Goal: Complete application form

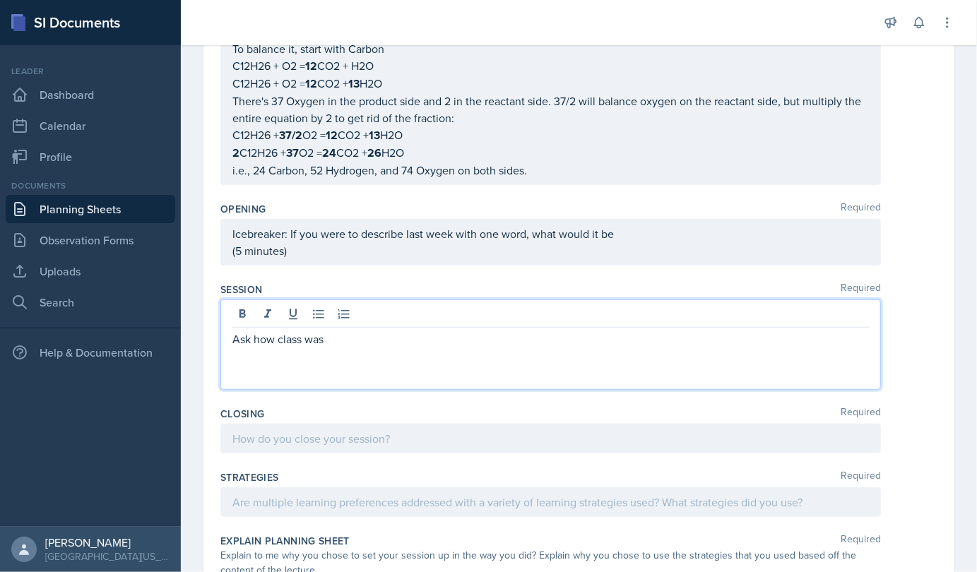
scroll to position [518, 0]
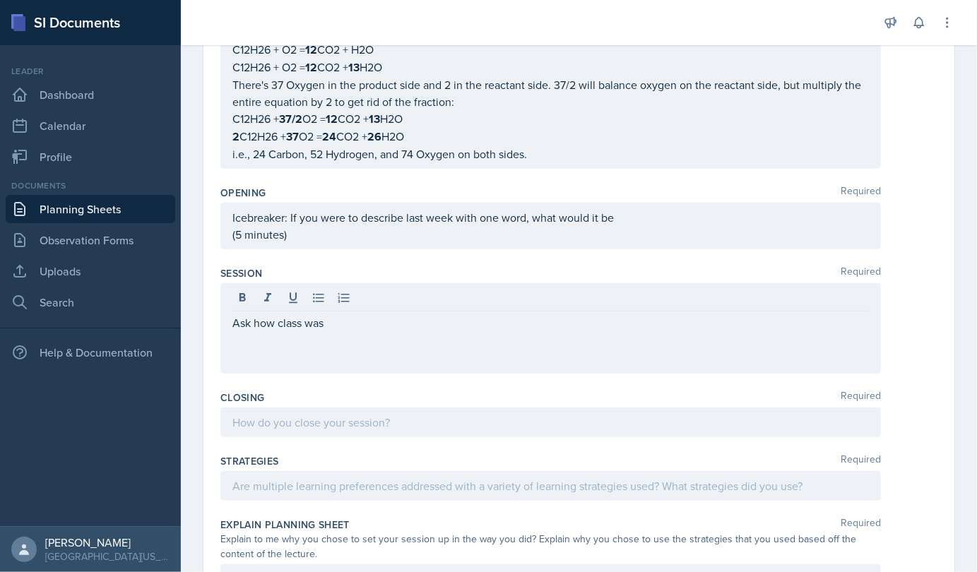
click at [304, 346] on div "Ask how class was" at bounding box center [550, 328] width 660 height 90
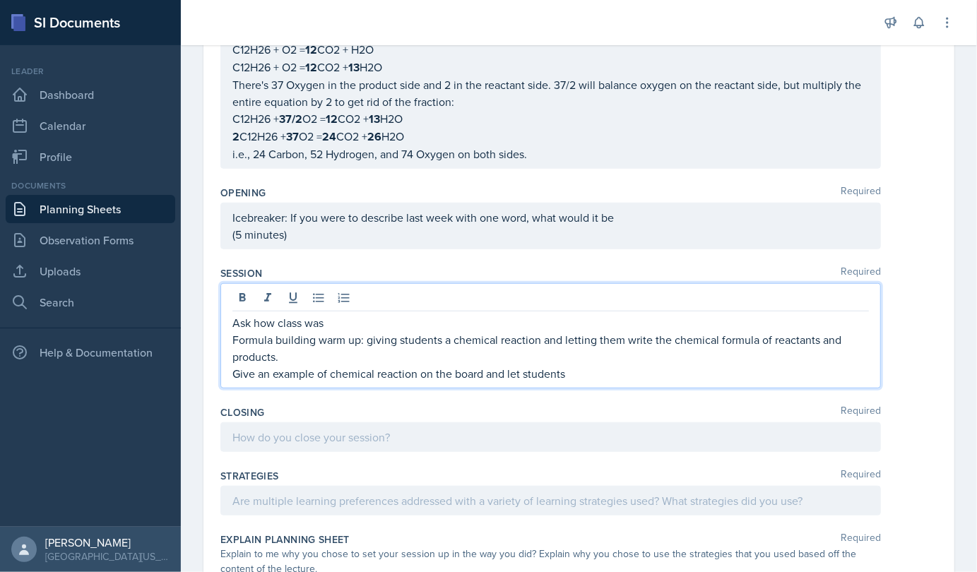
click at [570, 375] on p "Give an example of chemical reaction on the board and let students" at bounding box center [550, 373] width 636 height 17
click at [561, 374] on p "Give an example of chemical reaction on the board and work with" at bounding box center [550, 373] width 636 height 17
click at [630, 359] on p "Formula building warm up: giving students a chemical reaction and letting them …" at bounding box center [550, 348] width 636 height 34
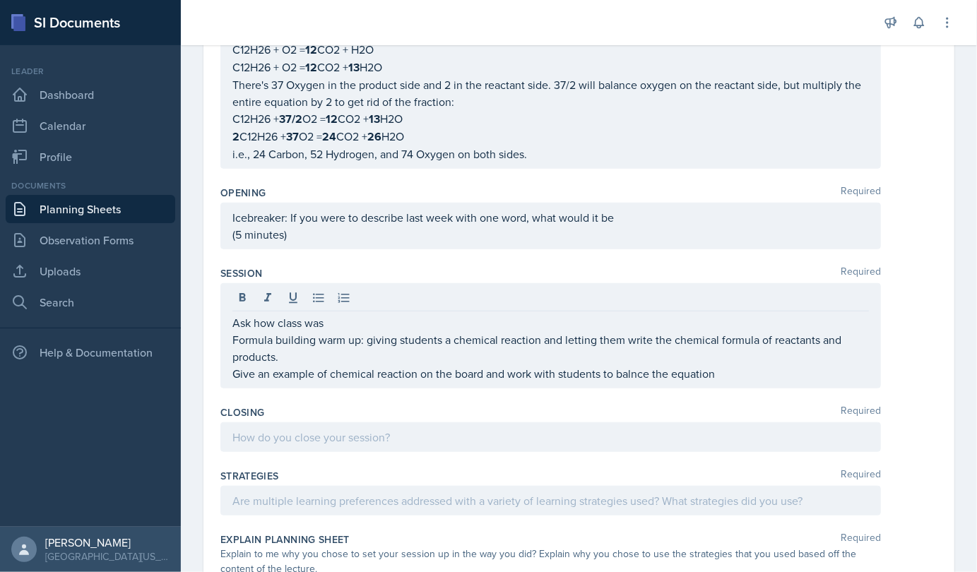
drag, startPoint x: 629, startPoint y: 379, endPoint x: 621, endPoint y: 366, distance: 15.2
click at [621, 366] on div "Ask how class was Formula building warm up: giving students a chemical reaction…" at bounding box center [550, 335] width 660 height 105
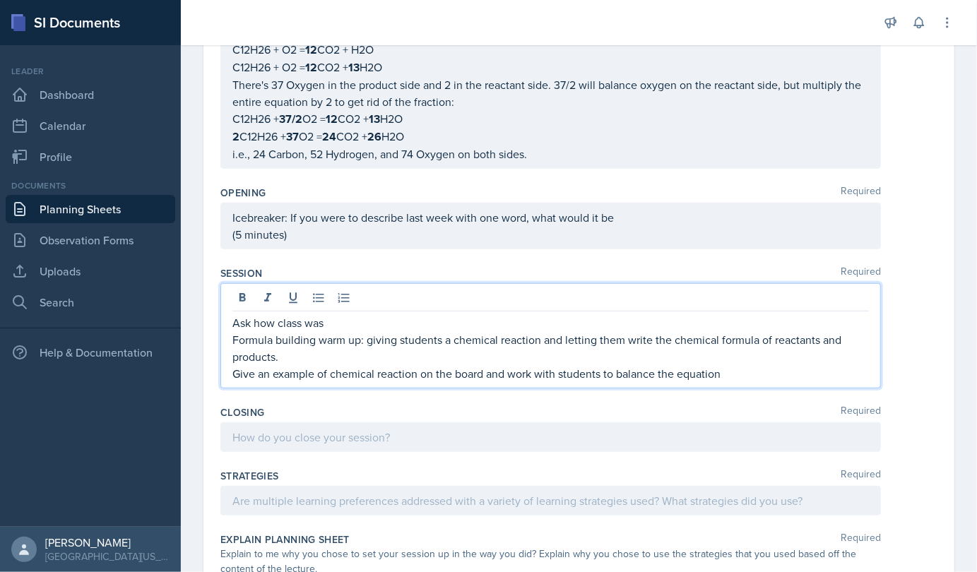
click at [737, 356] on p "Formula building warm up: giving students a chemical reaction and letting them …" at bounding box center [550, 348] width 636 height 34
click at [737, 365] on p "Give an example of a chemical reaction on the board and work with students to b…" at bounding box center [550, 373] width 636 height 17
click at [739, 374] on p "Give an example of a chemical reaction on the board and work with students to b…" at bounding box center [550, 373] width 636 height 17
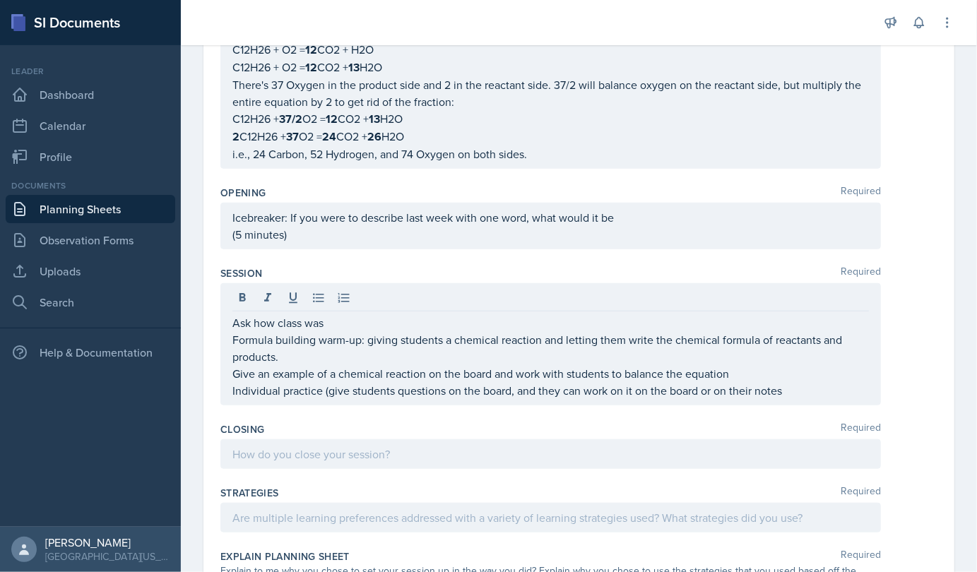
click at [785, 398] on div "Ask how class was Formula building warm-up: giving students a chemical reaction…" at bounding box center [550, 344] width 660 height 122
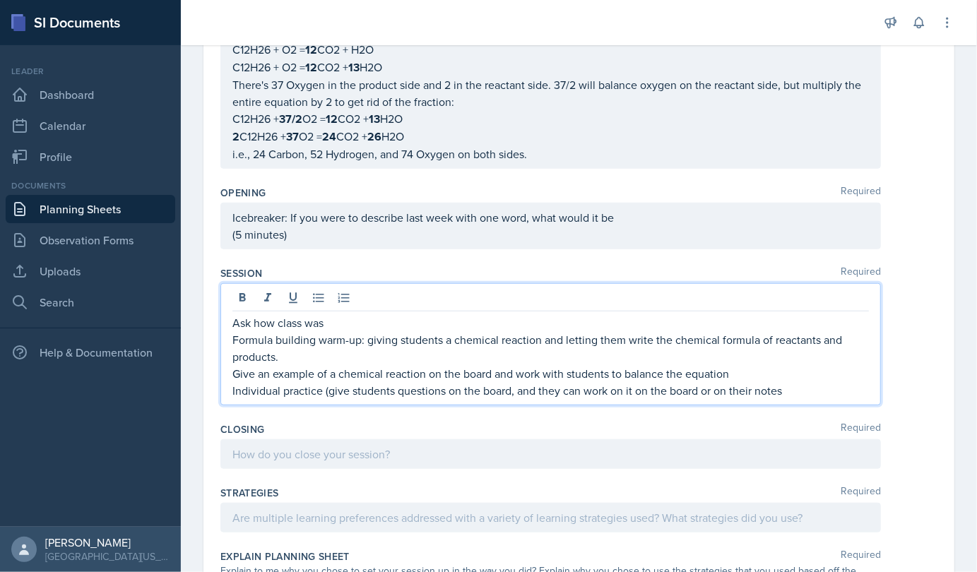
click at [787, 390] on p "Individual practice (give students questions on the board, and they can work on…" at bounding box center [550, 390] width 636 height 17
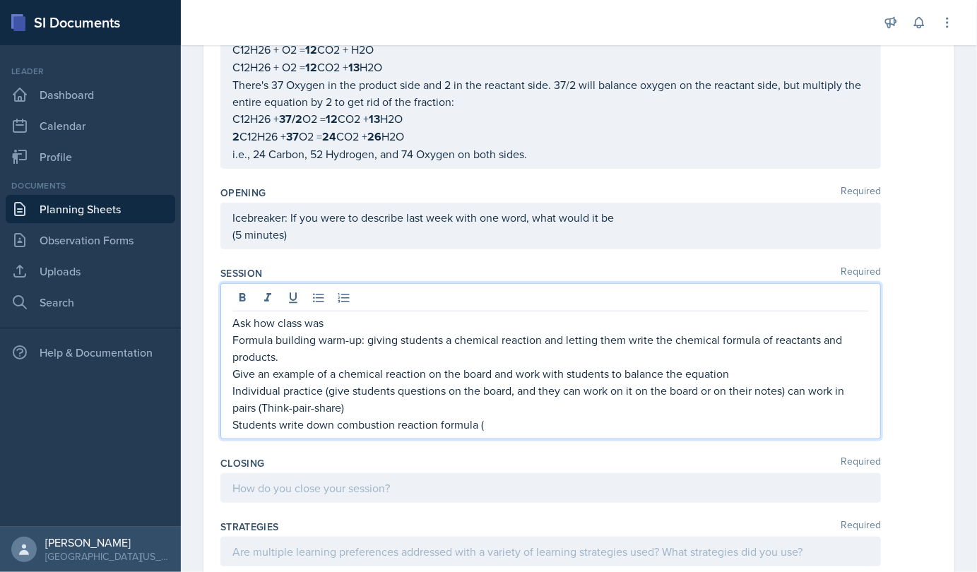
click at [336, 427] on p "Students write down combustion reaction formula (" at bounding box center [550, 424] width 636 height 17
click at [500, 427] on p "Students write down the combustion reaction formula (" at bounding box center [550, 424] width 636 height 17
click at [504, 424] on p "Students write down the combustion reaction formula (" at bounding box center [550, 424] width 636 height 17
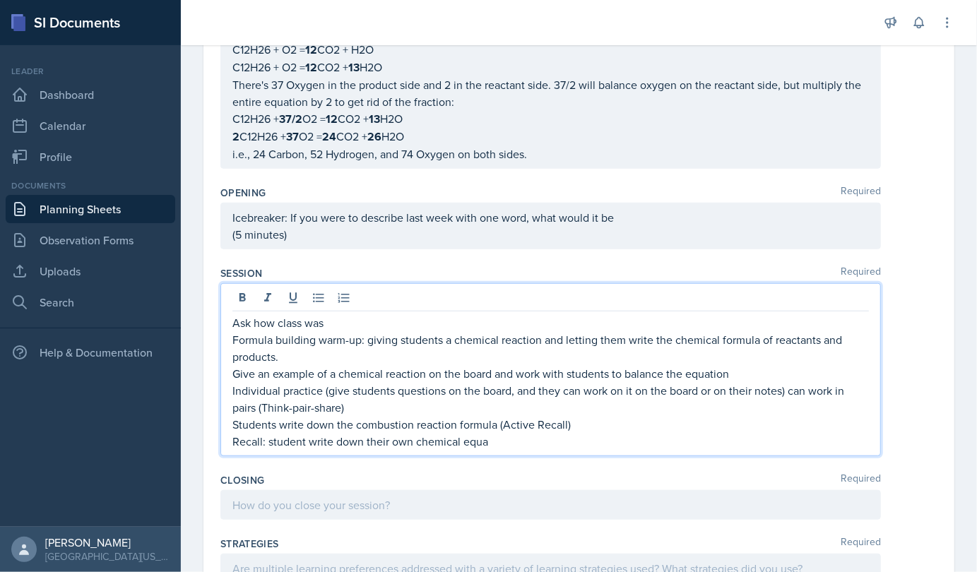
click at [261, 440] on p "Recall: student write down their own chemical equa" at bounding box center [550, 441] width 636 height 17
click at [713, 425] on p "Students write down the combustion reaction formula (Active Recall)" at bounding box center [550, 424] width 636 height 17
click at [706, 441] on p "Review: student write down their own chemical equations, balance them, and swap…" at bounding box center [550, 441] width 636 height 17
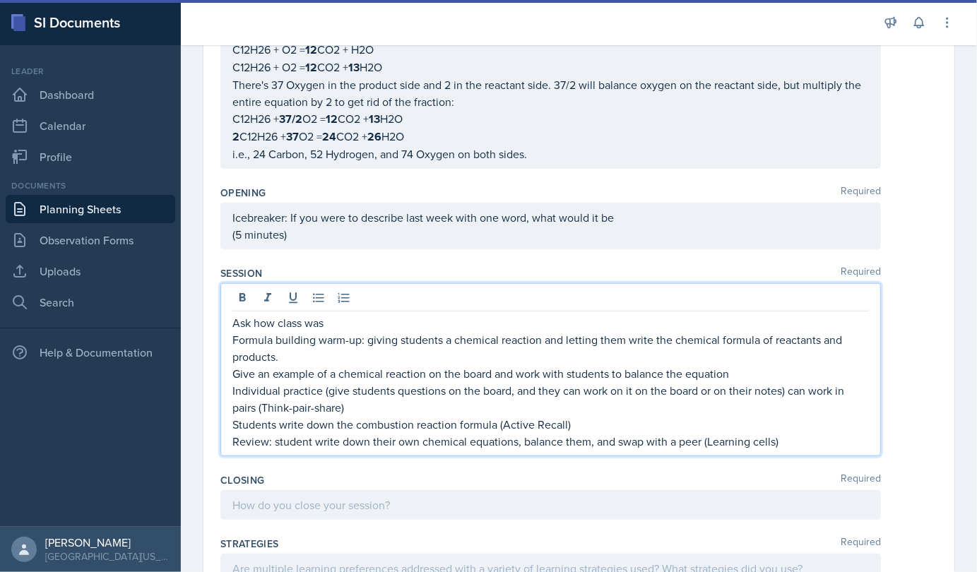
click at [715, 441] on p "Review: student write down their own chemical equations, balance them, and swap…" at bounding box center [550, 441] width 636 height 17
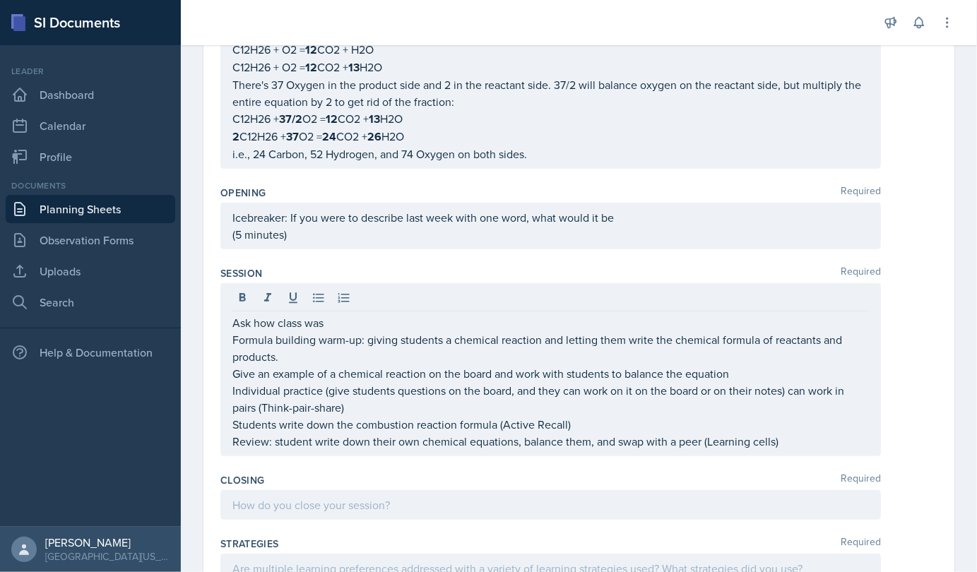
click at [583, 490] on div at bounding box center [550, 505] width 660 height 30
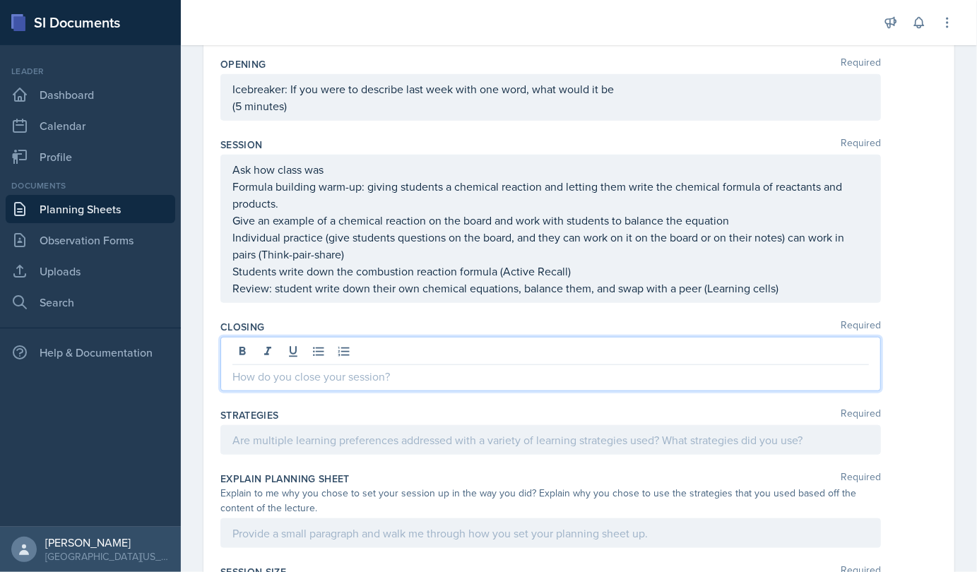
scroll to position [647, 0]
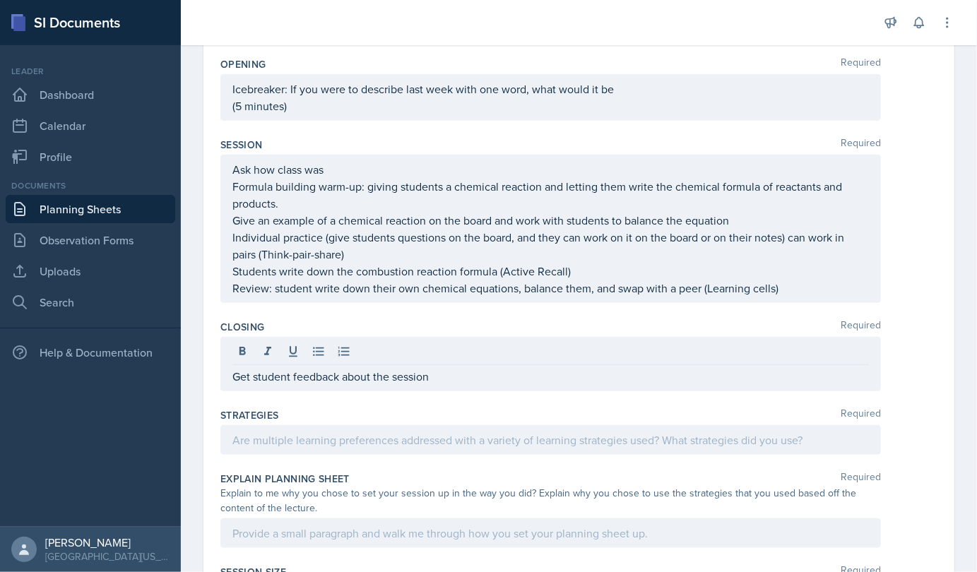
click at [809, 297] on div "Ask how class was Formula building warm-up: giving students a chemical reaction…" at bounding box center [550, 229] width 660 height 148
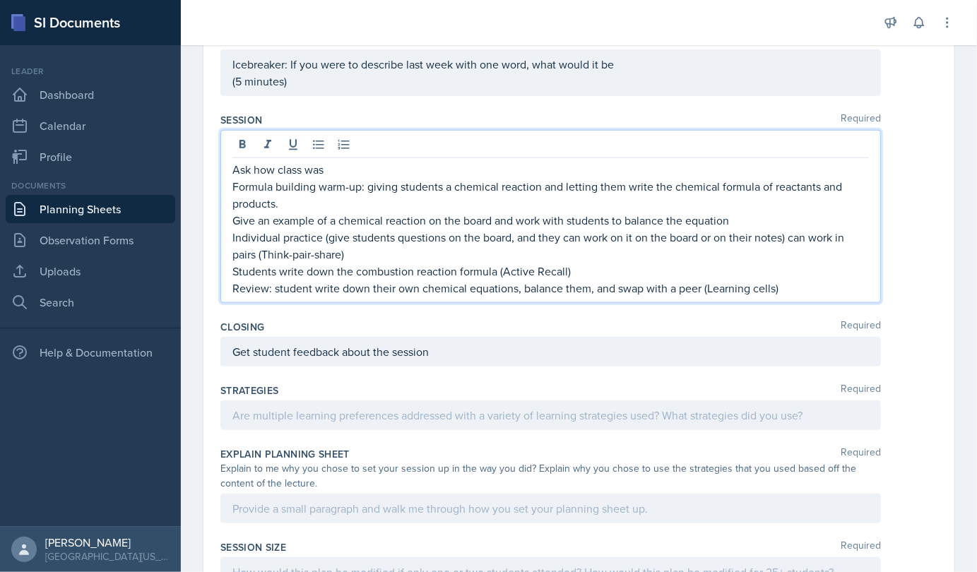
click at [799, 288] on p "Review: student write down their own chemical equations, balance them, and swap…" at bounding box center [550, 288] width 636 height 17
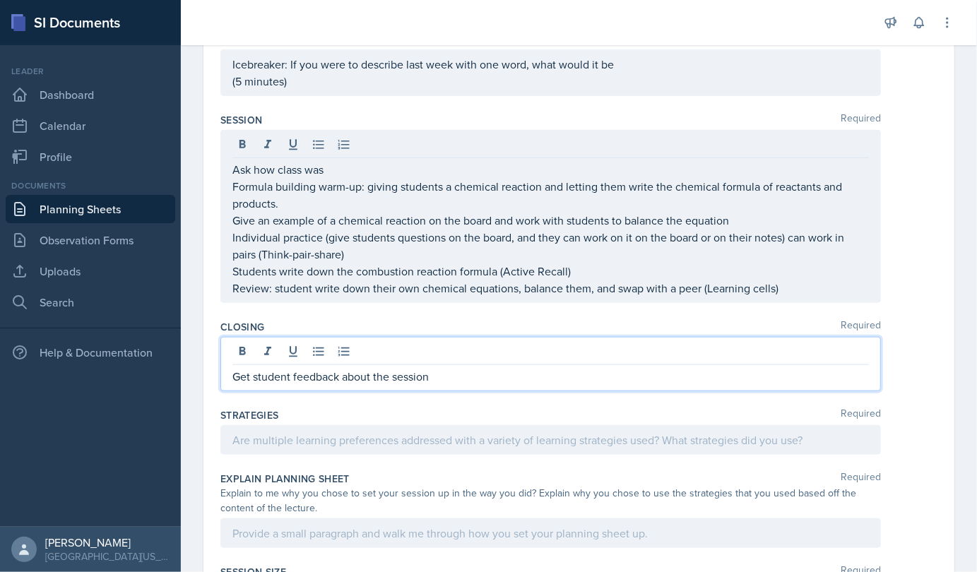
click at [496, 340] on div "Get student feedback about the session" at bounding box center [550, 364] width 660 height 54
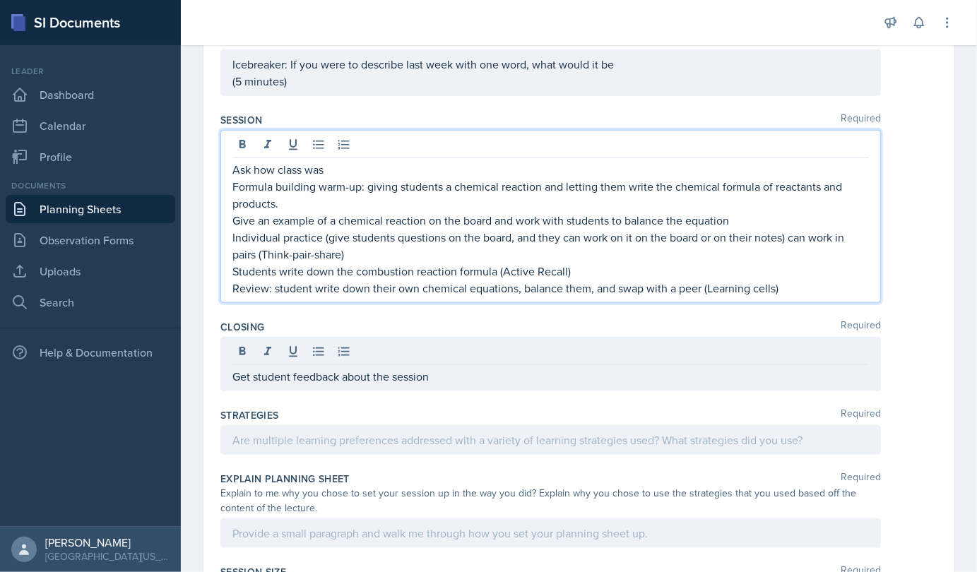
click at [788, 280] on p "Review: student write down their own chemical equations, balance them, and swap…" at bounding box center [550, 288] width 636 height 17
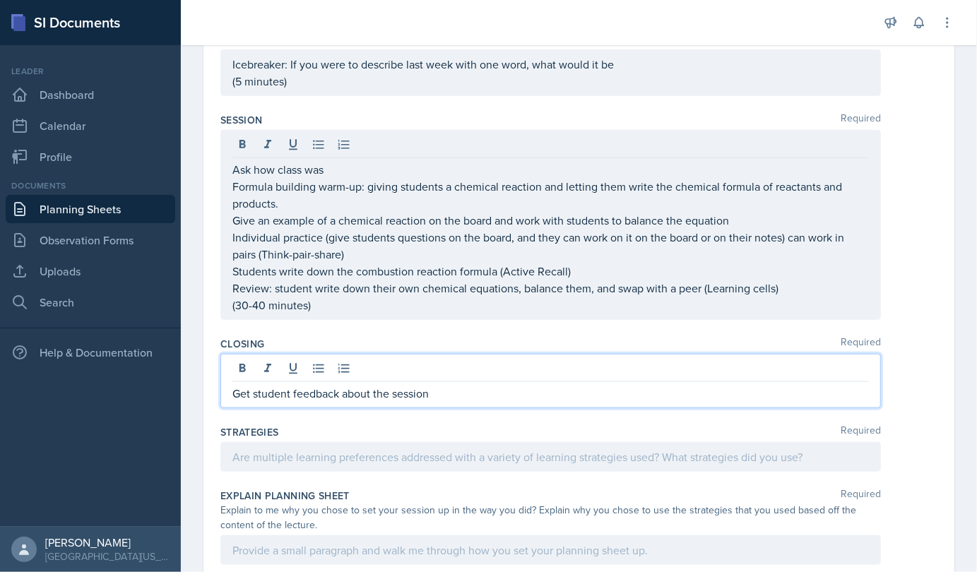
click at [431, 368] on div "Get student feedback about the session" at bounding box center [550, 381] width 660 height 54
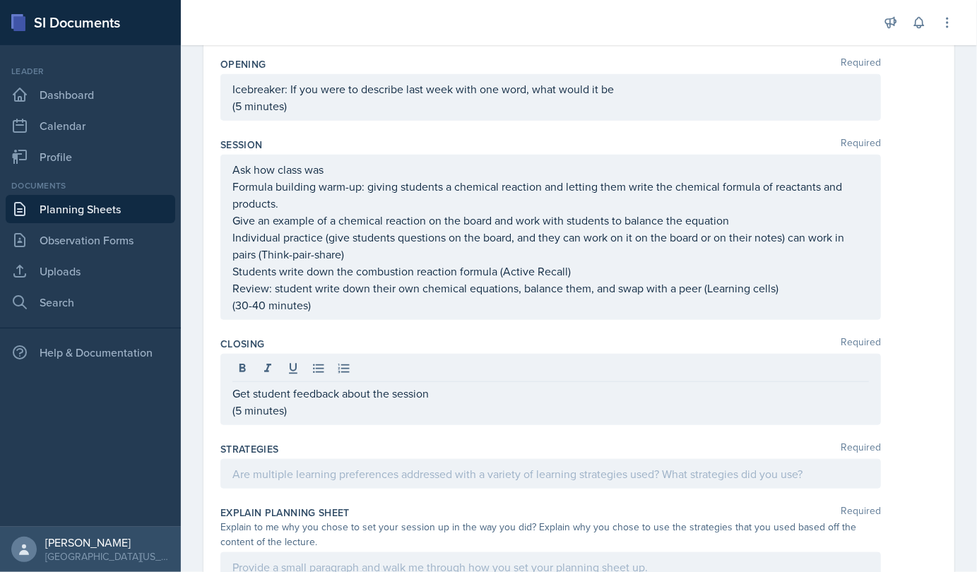
click at [232, 169] on div "Ask how class was Formula building warm-up: giving students a chemical reaction…" at bounding box center [550, 237] width 660 height 165
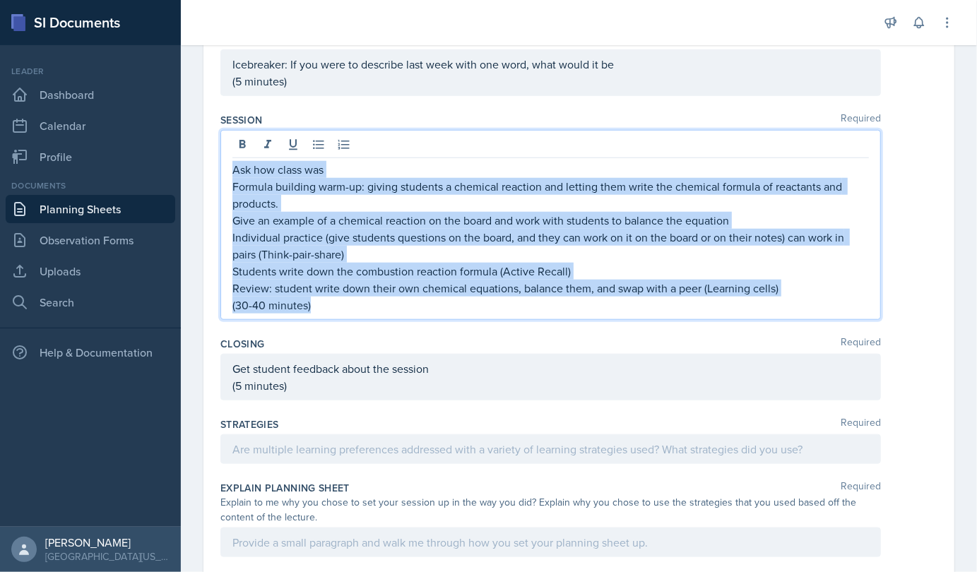
drag, startPoint x: 232, startPoint y: 169, endPoint x: 353, endPoint y: 338, distance: 207.0
click at [353, 338] on div "Content Required How to translate names of reactants and products into chemical…" at bounding box center [578, 171] width 717 height 1325
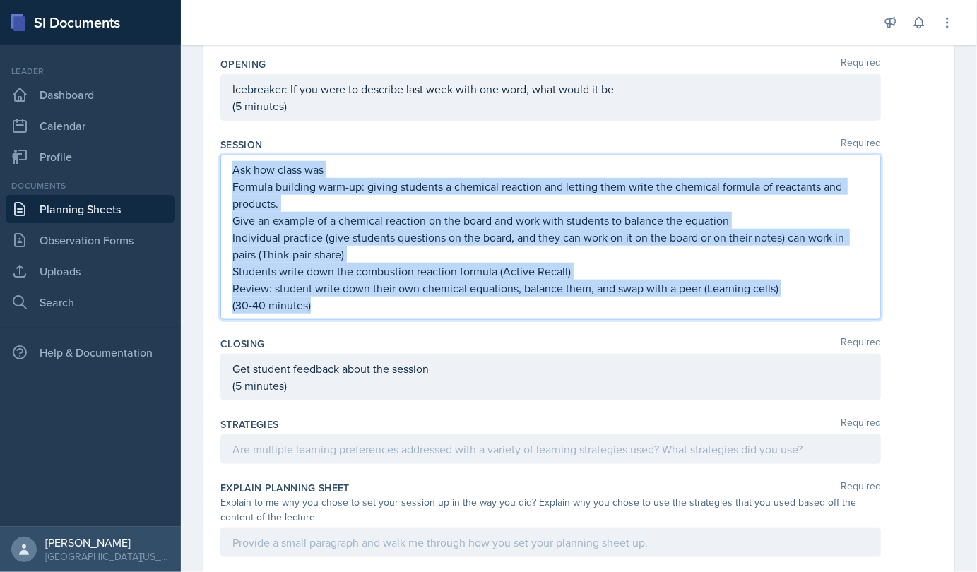
copy div "Ask how class was Formula building warm-up: giving students a chemical reaction…"
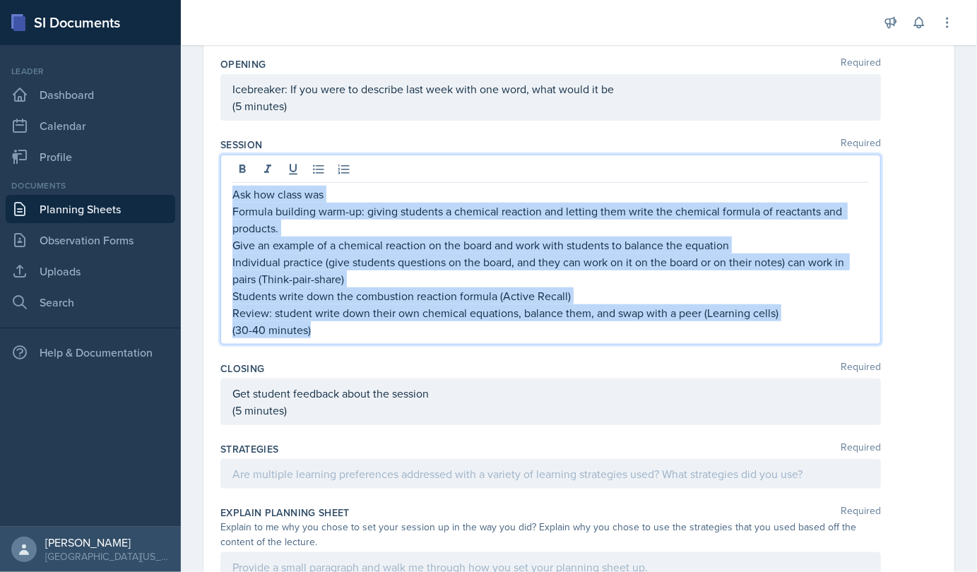
scroll to position [672, 0]
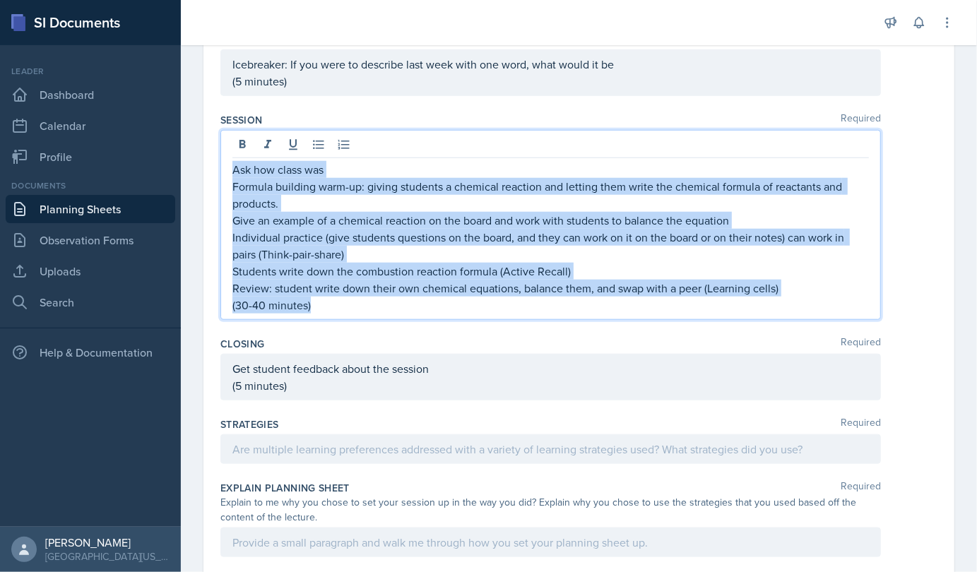
click at [487, 236] on p "Individual practice (give students questions on the board, and they can work on…" at bounding box center [550, 246] width 636 height 34
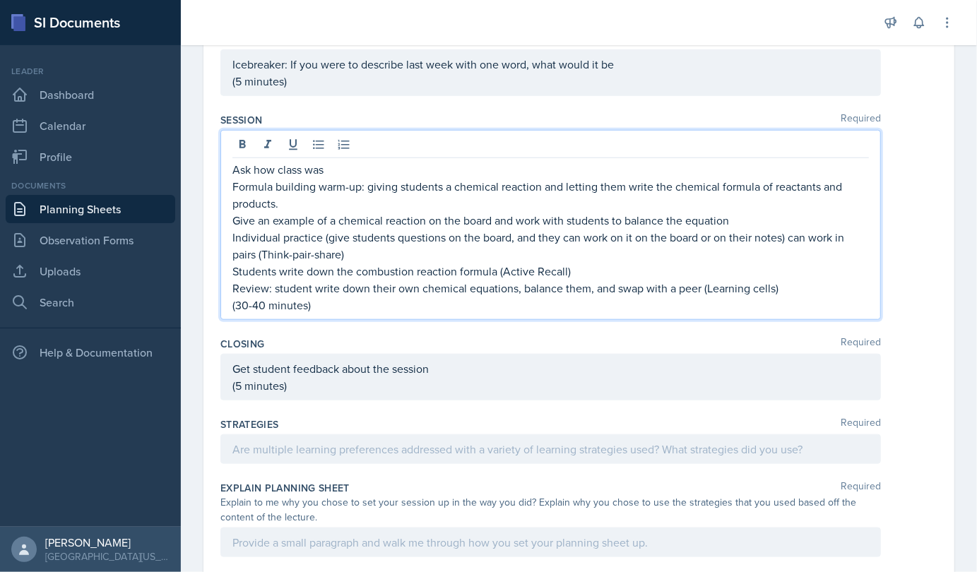
click at [693, 217] on p "Give an example of a chemical reaction on the board and work with students to b…" at bounding box center [550, 220] width 636 height 17
click at [717, 219] on p "Give an example of a chemical reaction on the board and work with students to b…" at bounding box center [550, 220] width 636 height 17
click at [734, 219] on p "Give an example of a chemical reaction on the board and work with students to b…" at bounding box center [550, 220] width 636 height 17
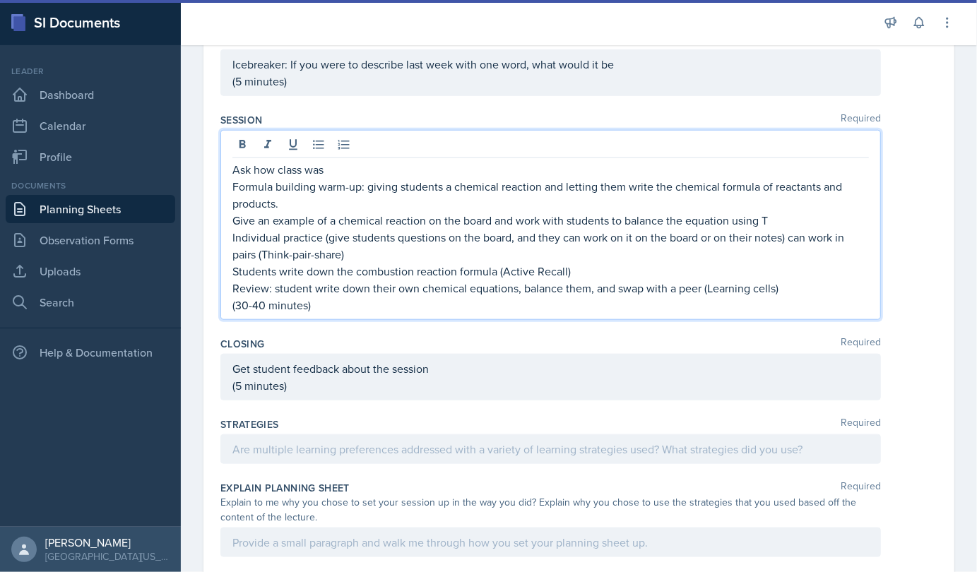
click at [769, 219] on p "Give an example of a chemical reaction on the board and work with students to b…" at bounding box center [550, 220] width 636 height 17
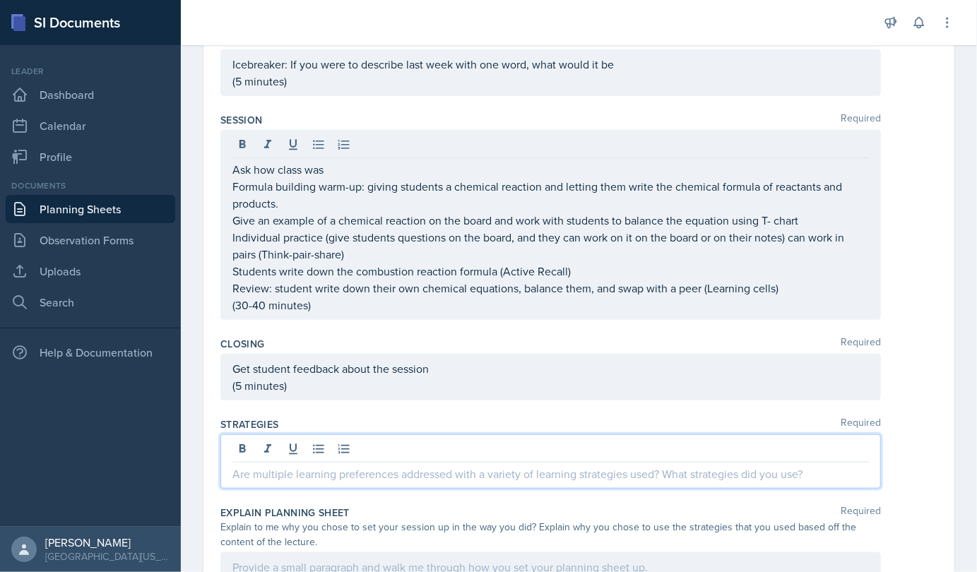
click at [493, 448] on div at bounding box center [550, 461] width 660 height 54
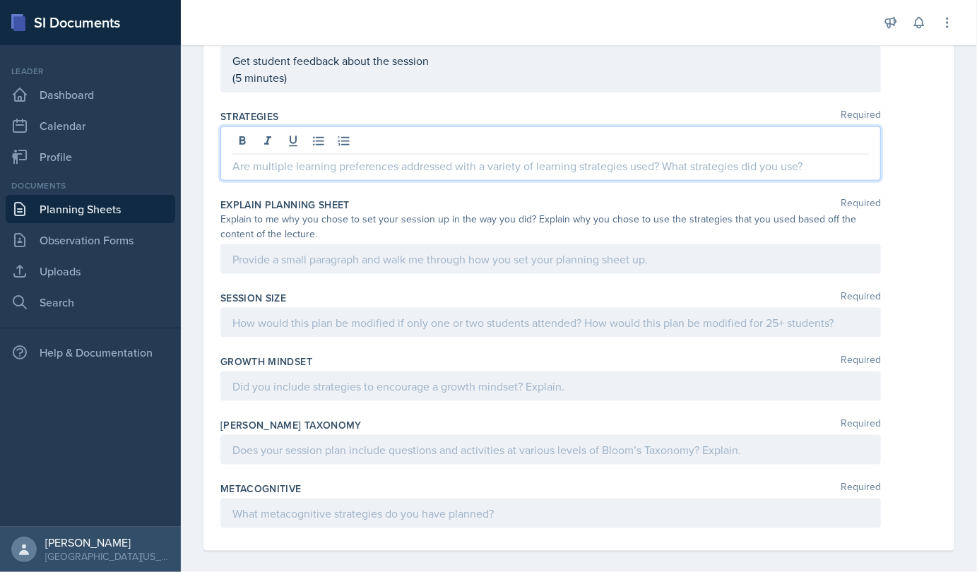
scroll to position [959, 0]
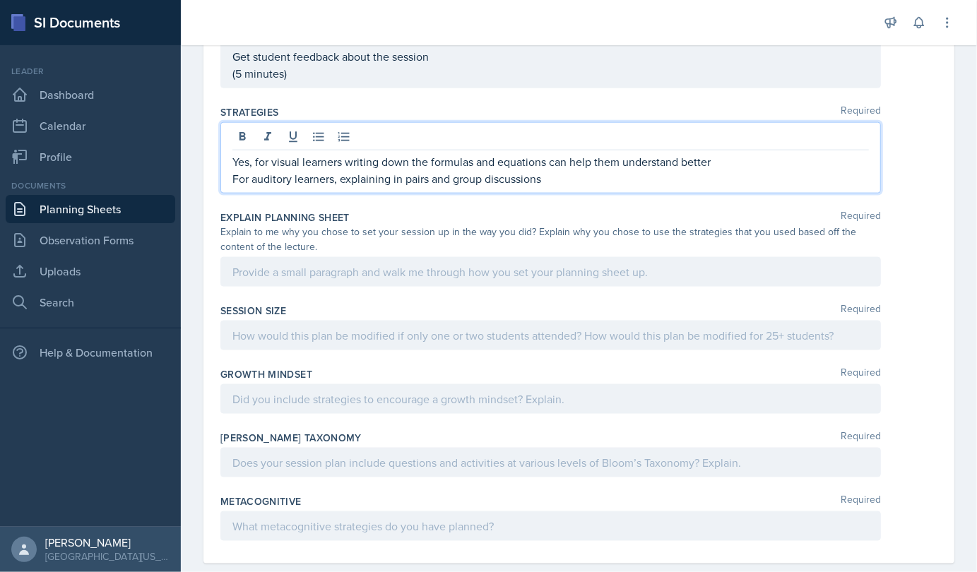
click at [551, 180] on p "For auditory learners, explaining in pairs and group discussions" at bounding box center [550, 178] width 636 height 17
click at [359, 153] on p "Yes, for visual learners writing down the formulas and equations can help them …" at bounding box center [550, 161] width 636 height 17
click at [691, 174] on p "For auditory learners, explaining in pairs and group discussions reinforces the…" at bounding box center [550, 178] width 636 height 17
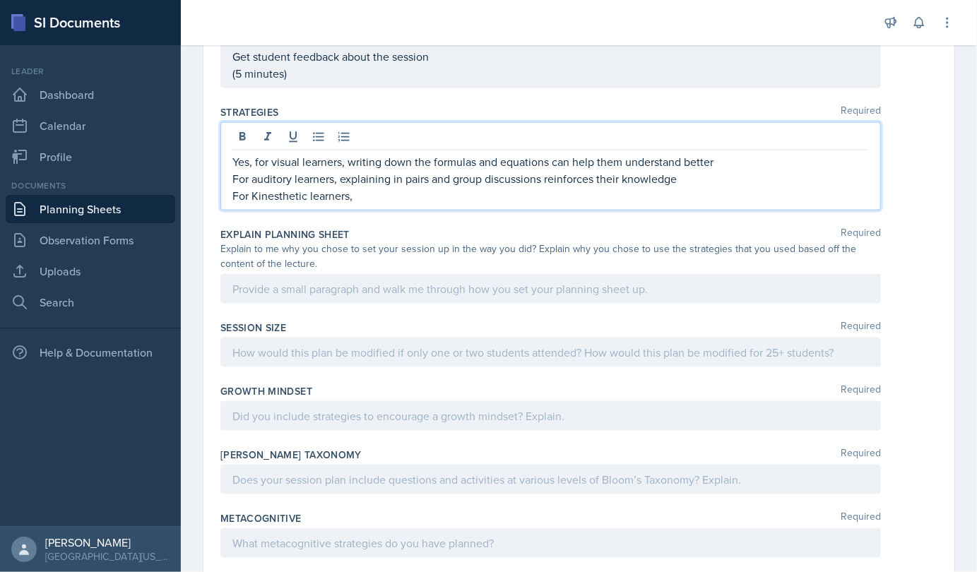
click at [362, 187] on p "For Kinesthetic learners," at bounding box center [550, 195] width 636 height 17
click at [684, 191] on p "For Kinesthetic learners, moving to the board to answer questions can keep them…" at bounding box center [550, 195] width 636 height 17
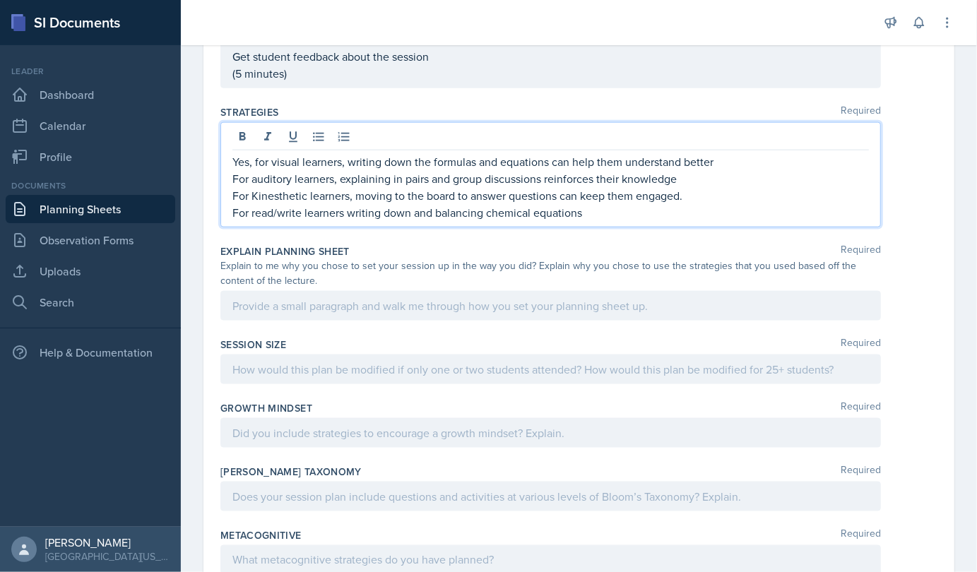
click at [355, 210] on p "For read/write learners writing down and balancing chemical equations" at bounding box center [550, 212] width 636 height 17
click at [597, 205] on p "For read/write learners, writing down and balancing chemical equations" at bounding box center [550, 212] width 636 height 17
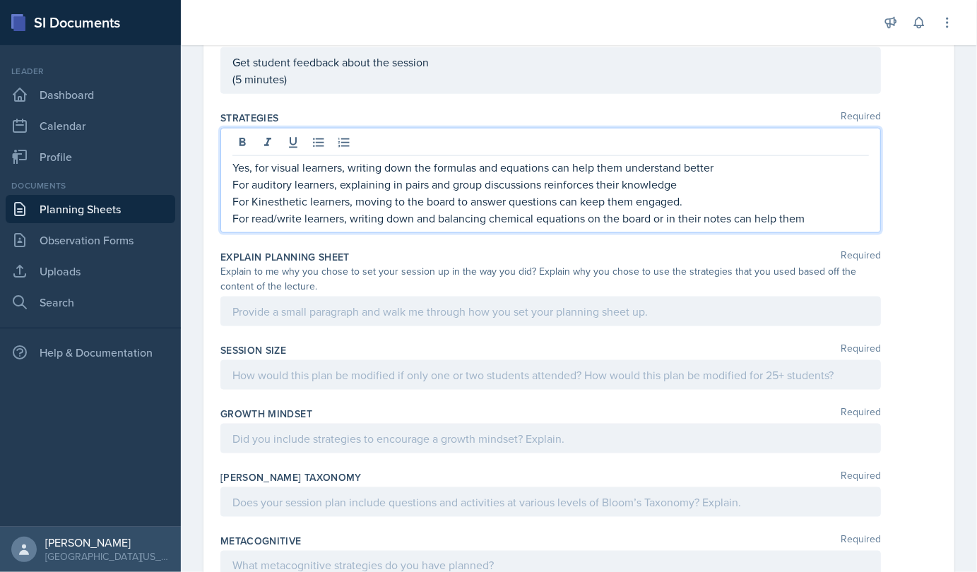
scroll to position [955, 0]
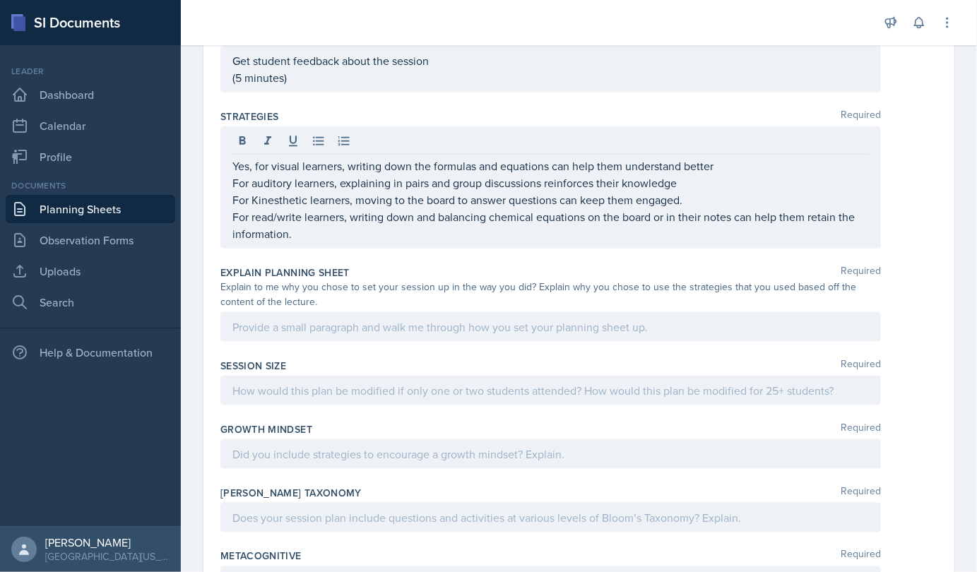
click at [441, 338] on div "Explain Planning Sheet Required Explain to me why you chose to set your session…" at bounding box center [578, 306] width 717 height 93
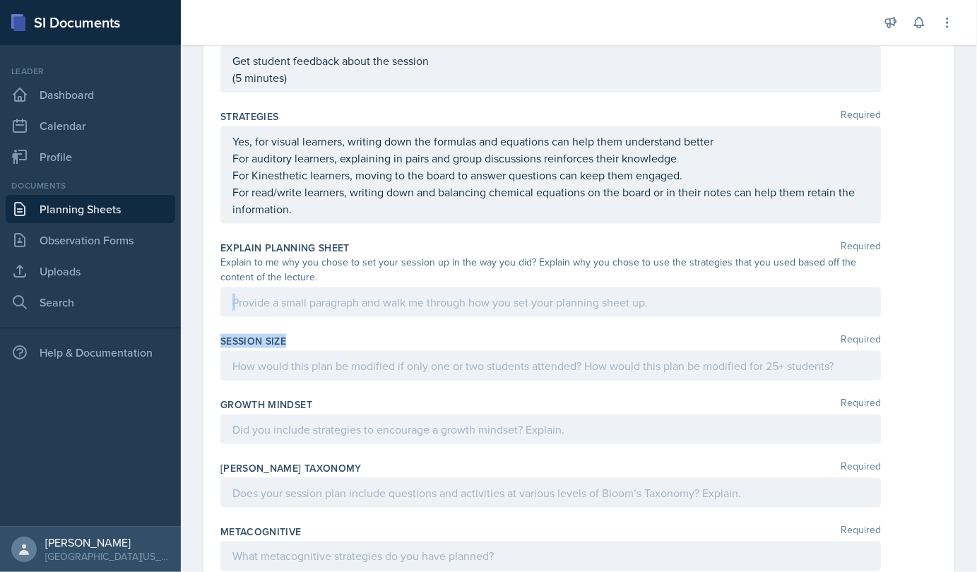
drag, startPoint x: 434, startPoint y: 332, endPoint x: 399, endPoint y: 302, distance: 46.6
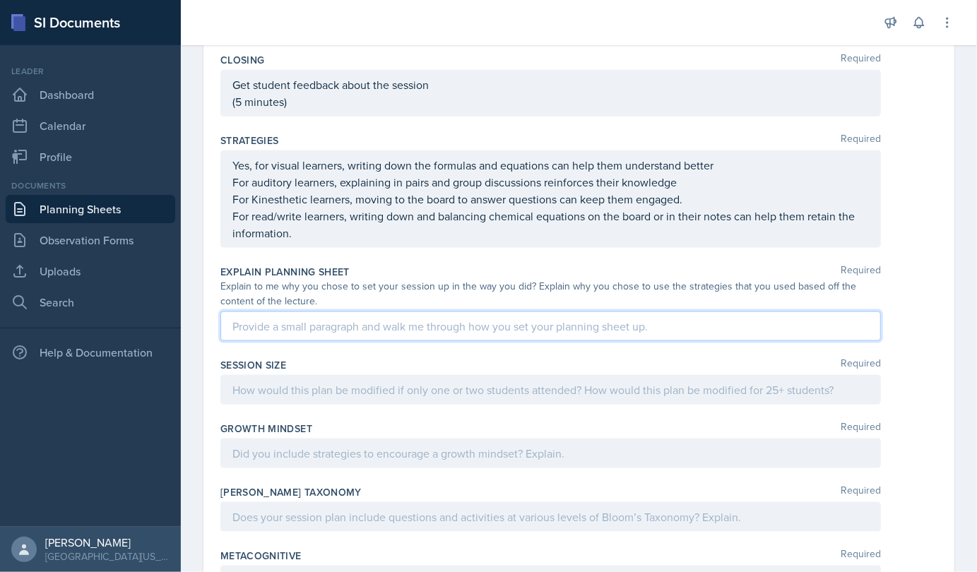
click at [399, 302] on div "Explain to me why you chose to set your session up in the way you did? Explain …" at bounding box center [550, 294] width 660 height 30
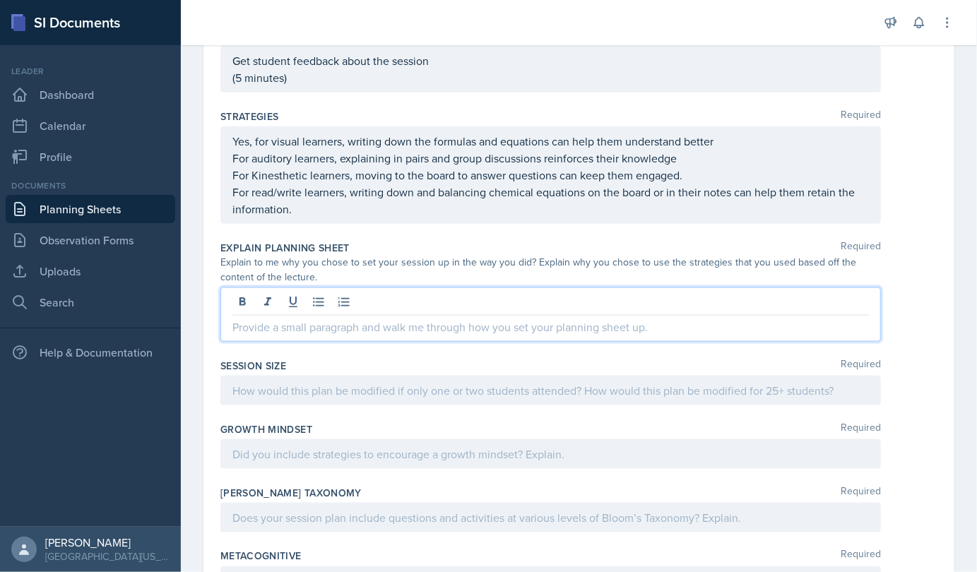
click at [400, 319] on p at bounding box center [550, 327] width 636 height 17
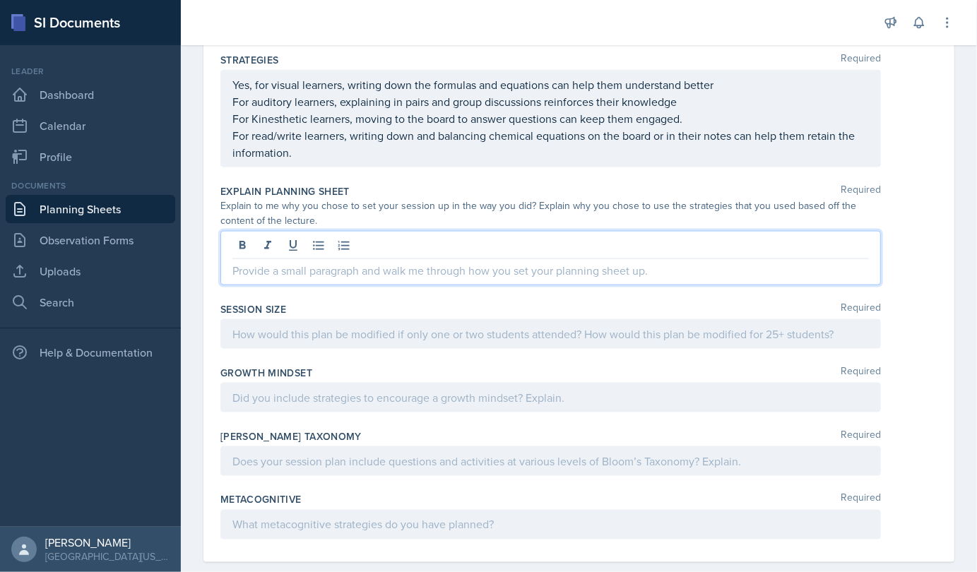
scroll to position [1027, 0]
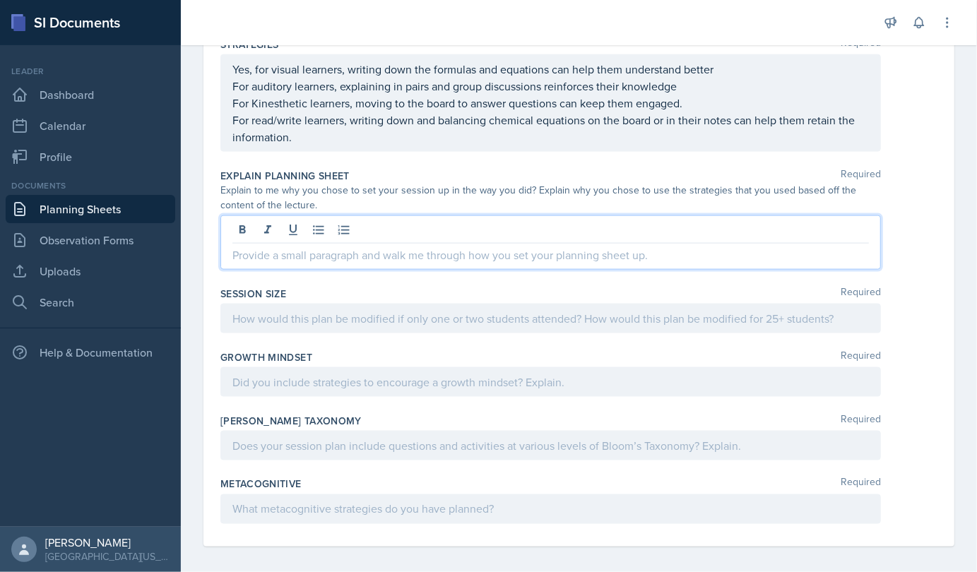
click at [372, 246] on p at bounding box center [550, 254] width 636 height 17
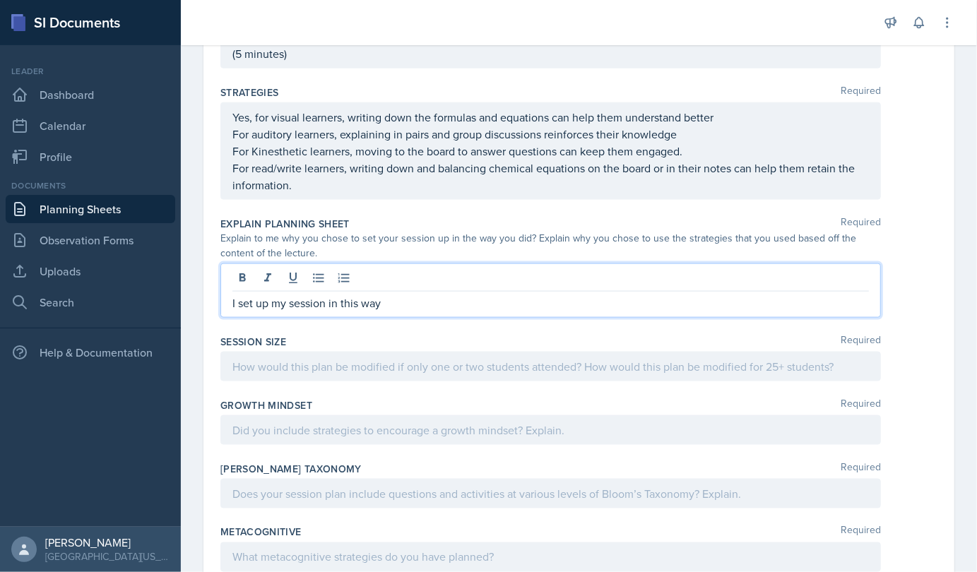
scroll to position [979, 0]
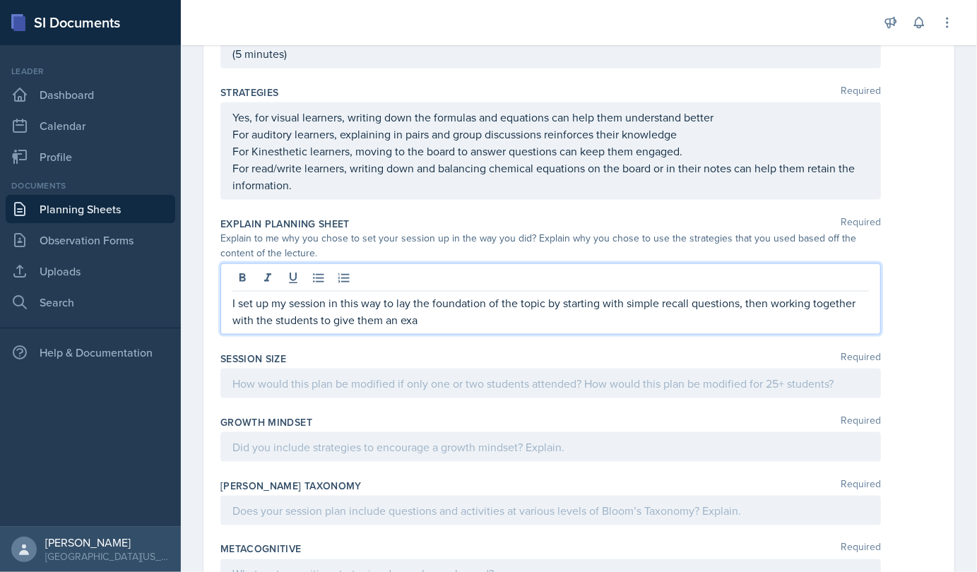
click at [544, 299] on p "I set up my session in this way to lay the foundation of the topic by starting …" at bounding box center [550, 311] width 636 height 34
click at [590, 297] on p "I set up my session in this way to lay the foundation of the topicand building …" at bounding box center [550, 311] width 636 height 34
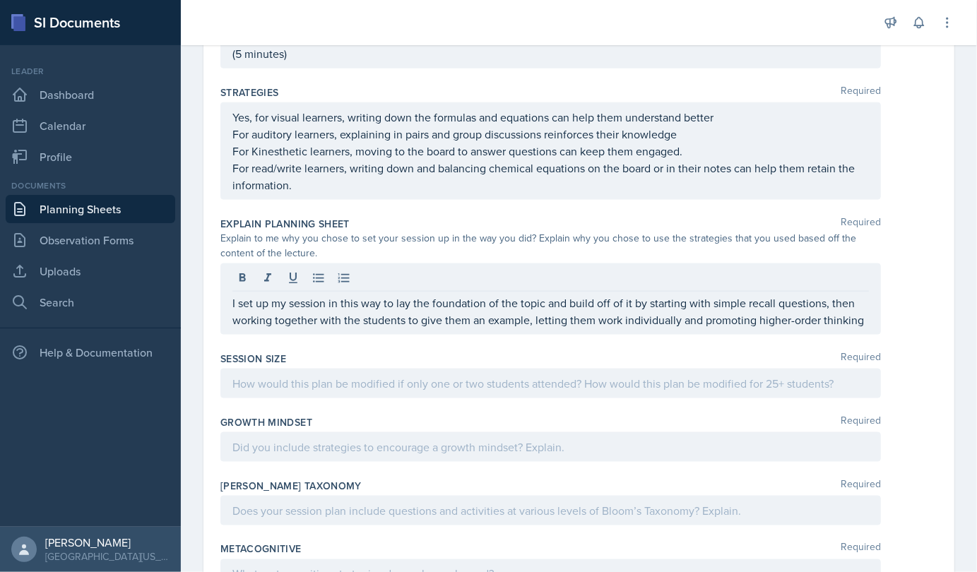
click at [309, 335] on div "I set up my session in this way to lay the foundation of the topic and build of…" at bounding box center [550, 298] width 660 height 71
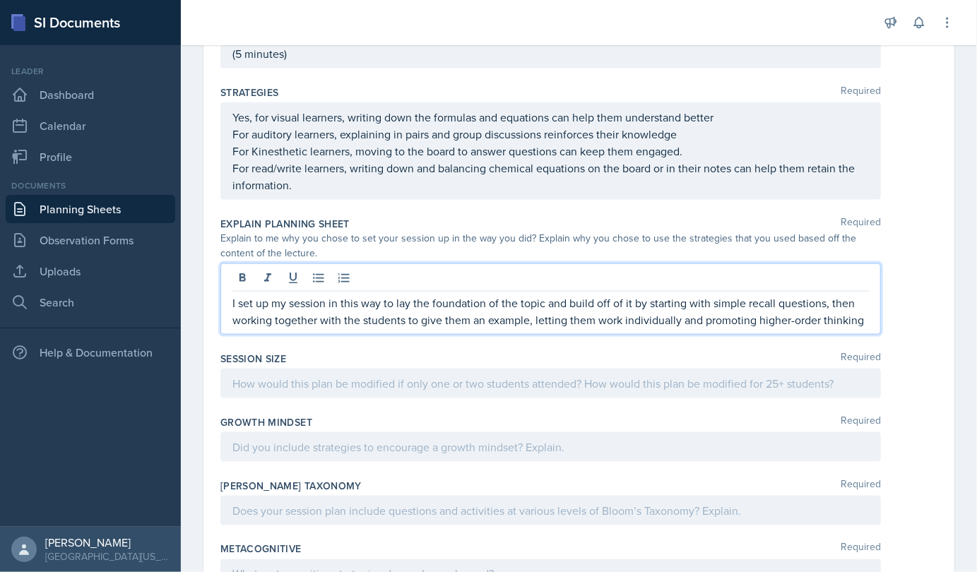
click at [287, 328] on p "I set up my session in this way to lay the foundation of the topic and build of…" at bounding box center [550, 311] width 636 height 34
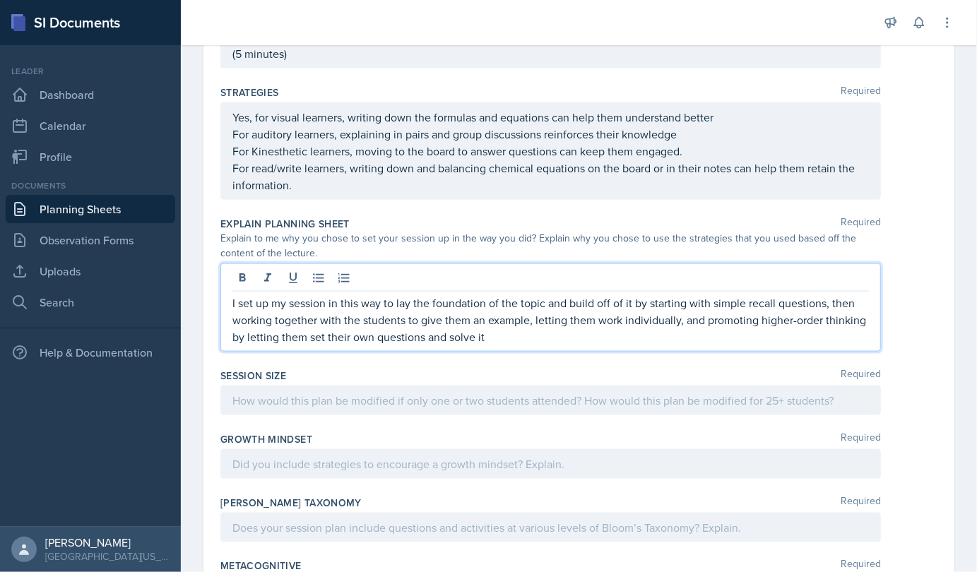
click at [530, 327] on p "I set up my session in this way to lay the foundation of the topic and build of…" at bounding box center [550, 319] width 636 height 51
click at [524, 328] on p "I set up my session in this way to lay the foundation of the topic and build of…" at bounding box center [550, 319] width 636 height 51
click at [524, 331] on p "I set up my session in this way to lay the foundation of the topic and build of…" at bounding box center [550, 319] width 636 height 51
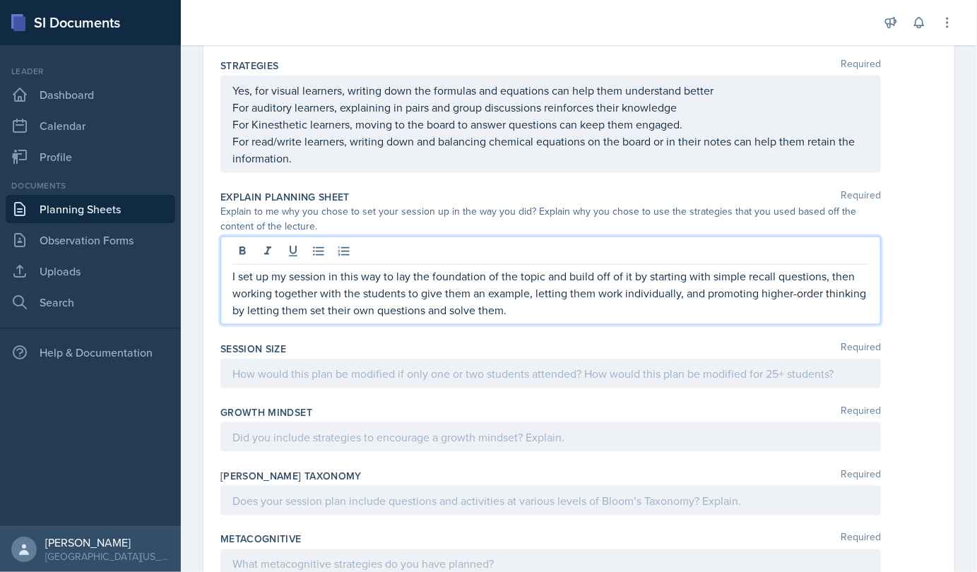
scroll to position [1007, 0]
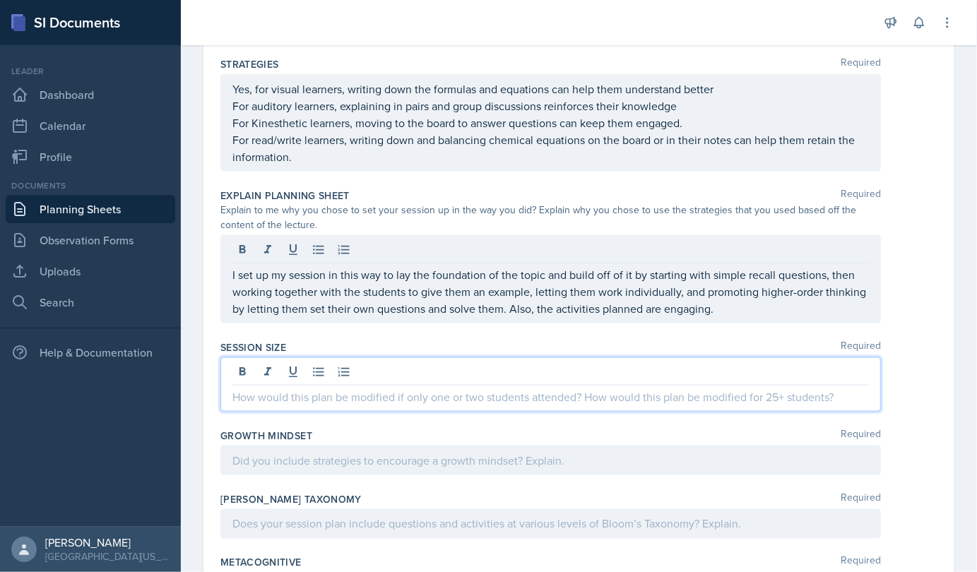
click at [361, 367] on div at bounding box center [550, 384] width 660 height 54
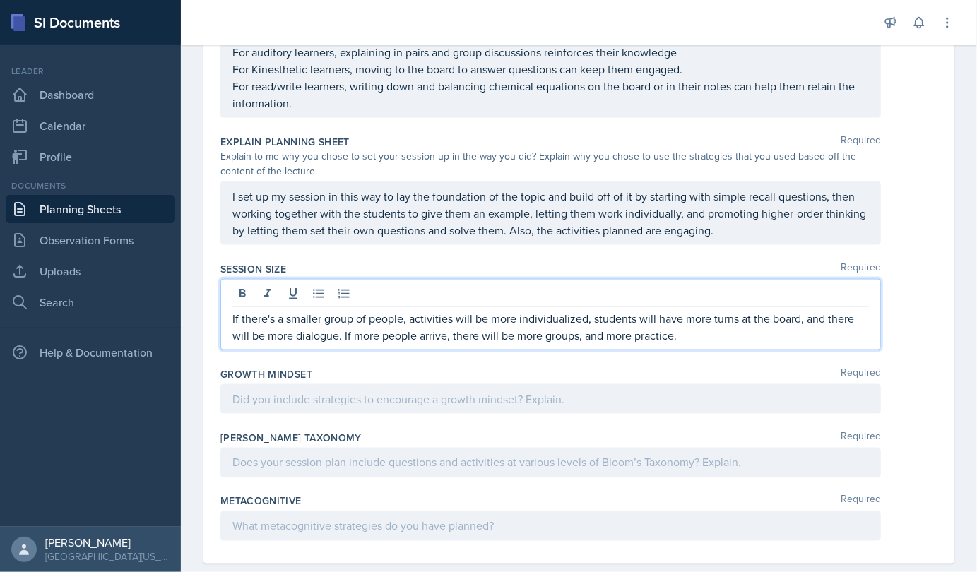
scroll to position [1078, 0]
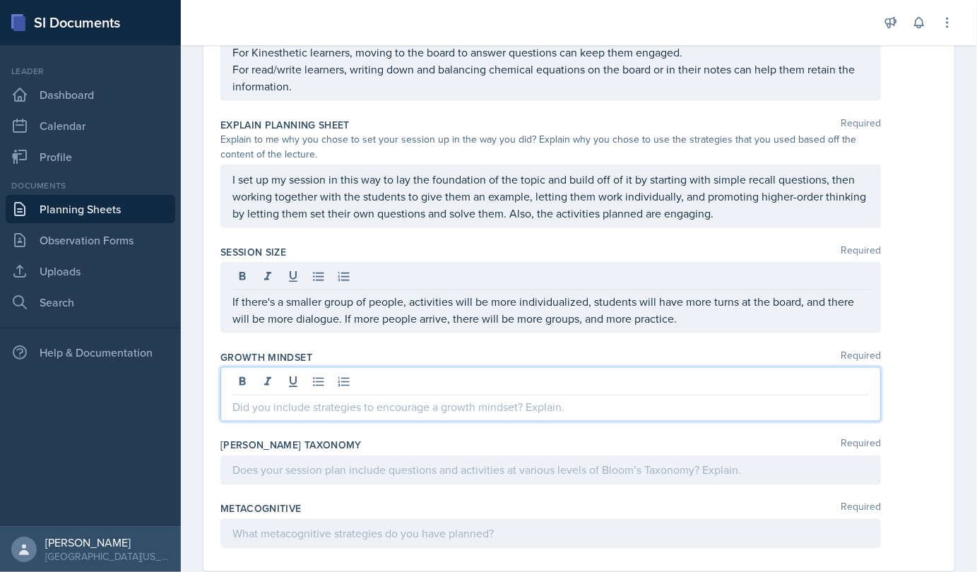
click at [355, 376] on div at bounding box center [550, 394] width 660 height 54
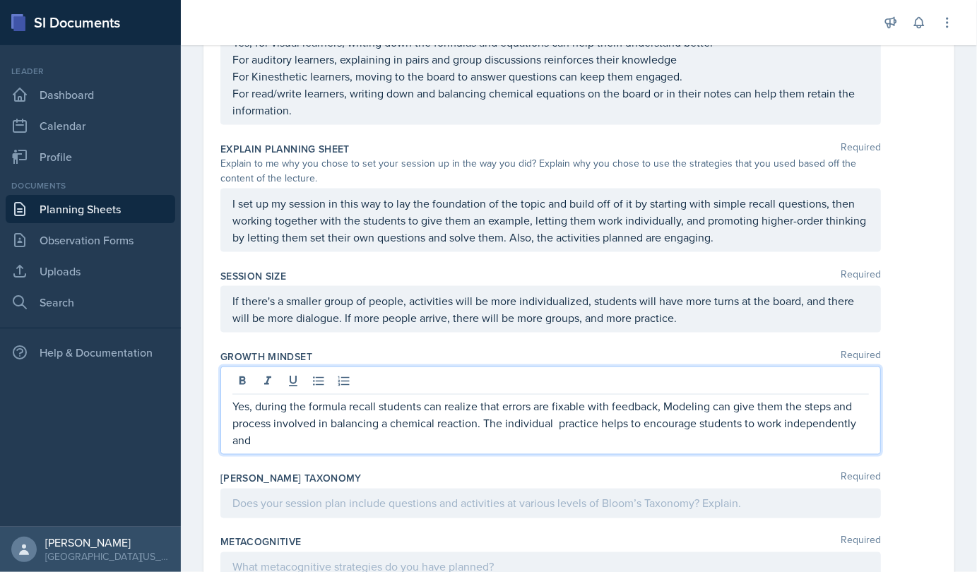
click at [299, 431] on p "Yes, during the formula recall students can realize that errors are fixable wit…" at bounding box center [550, 423] width 636 height 51
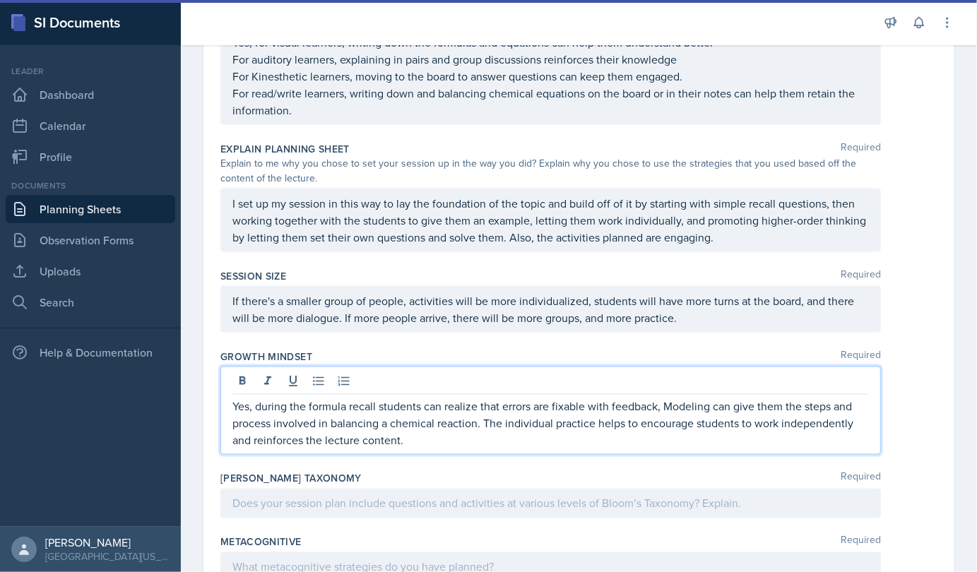
click at [422, 440] on p "Yes, during the formula recall students can realize that errors are fixable wit…" at bounding box center [550, 423] width 636 height 51
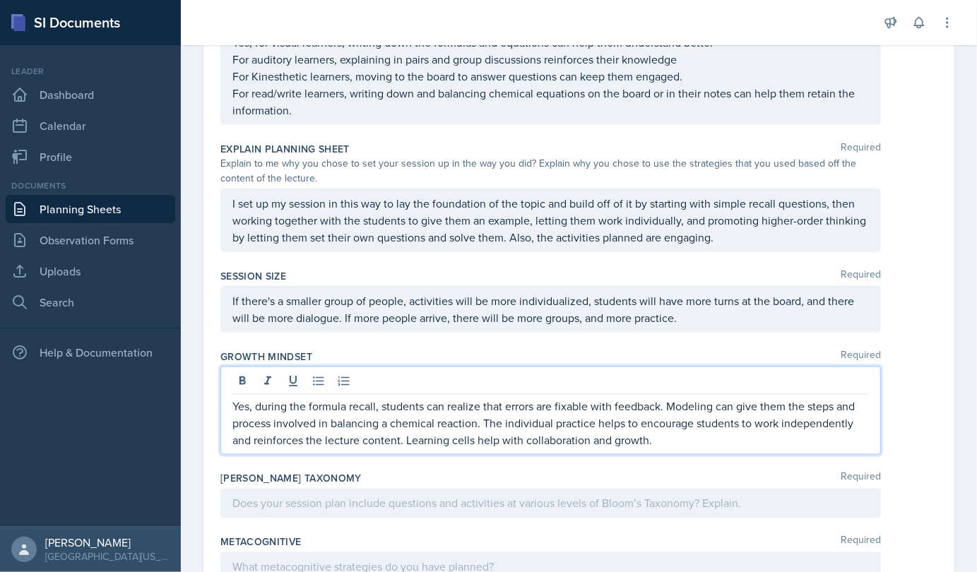
scroll to position [1112, 0]
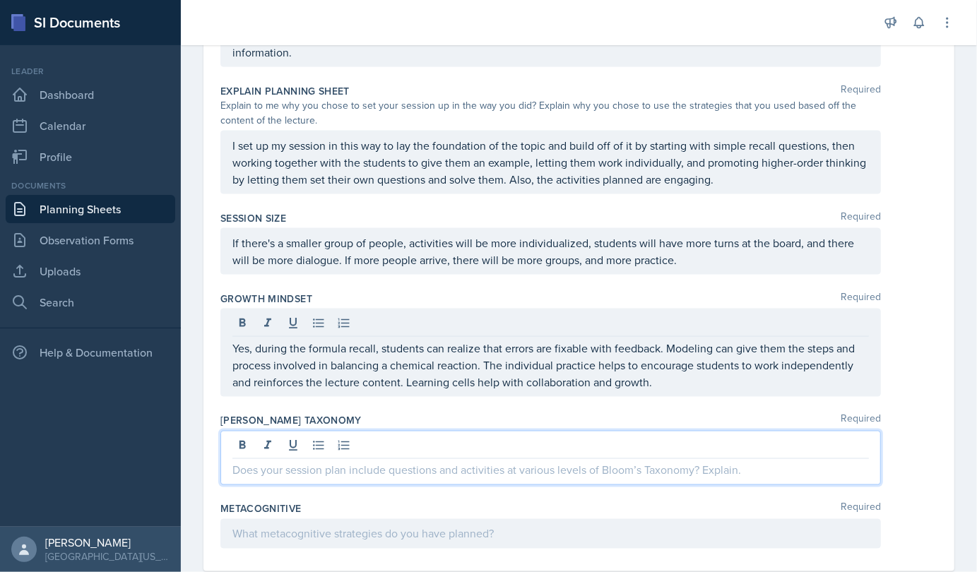
click at [285, 438] on div at bounding box center [550, 458] width 660 height 54
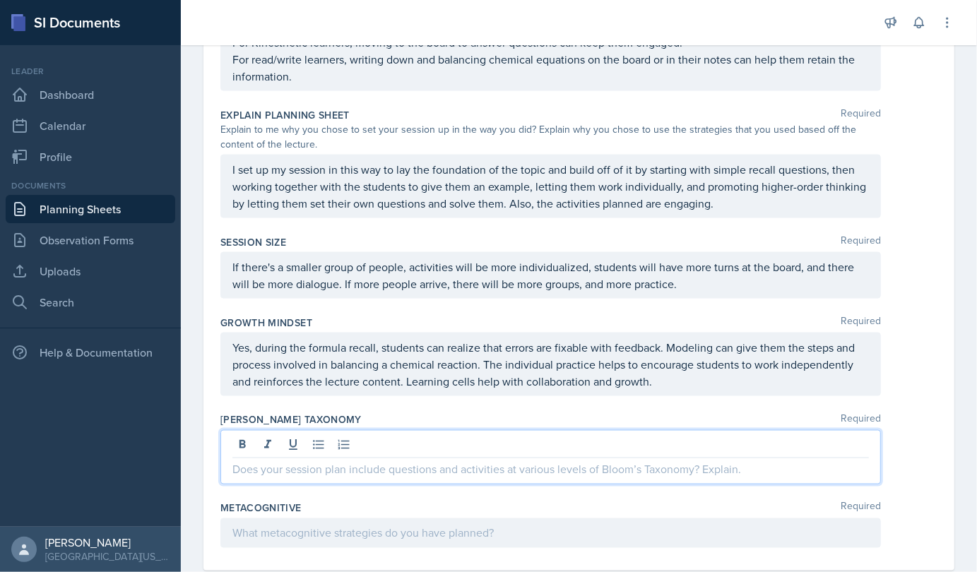
drag, startPoint x: 282, startPoint y: 442, endPoint x: 273, endPoint y: 454, distance: 14.7
click at [273, 461] on p at bounding box center [550, 469] width 636 height 17
paste div
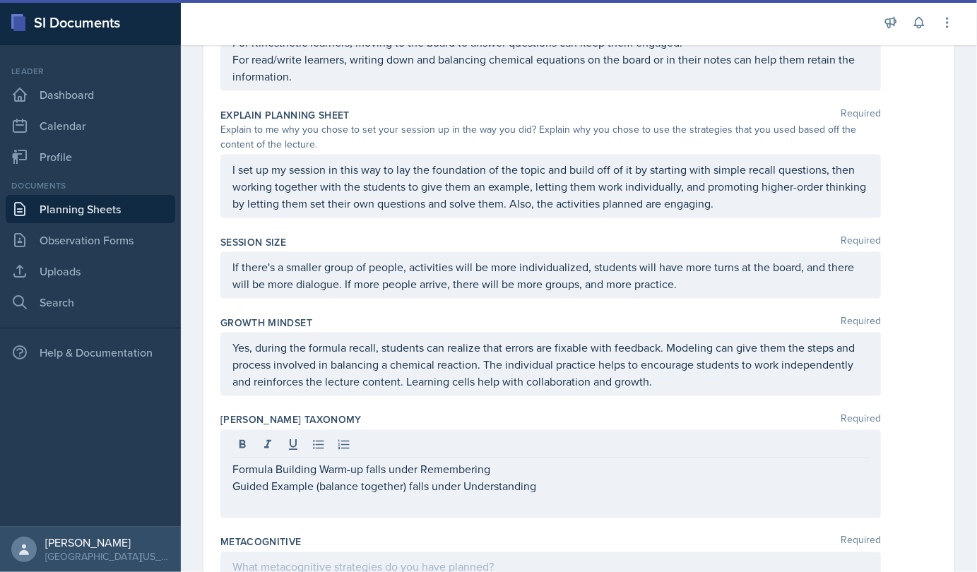
click at [256, 508] on div "Formula Building Warm-up falls under Remembering Guided Example (balance togeth…" at bounding box center [550, 474] width 660 height 88
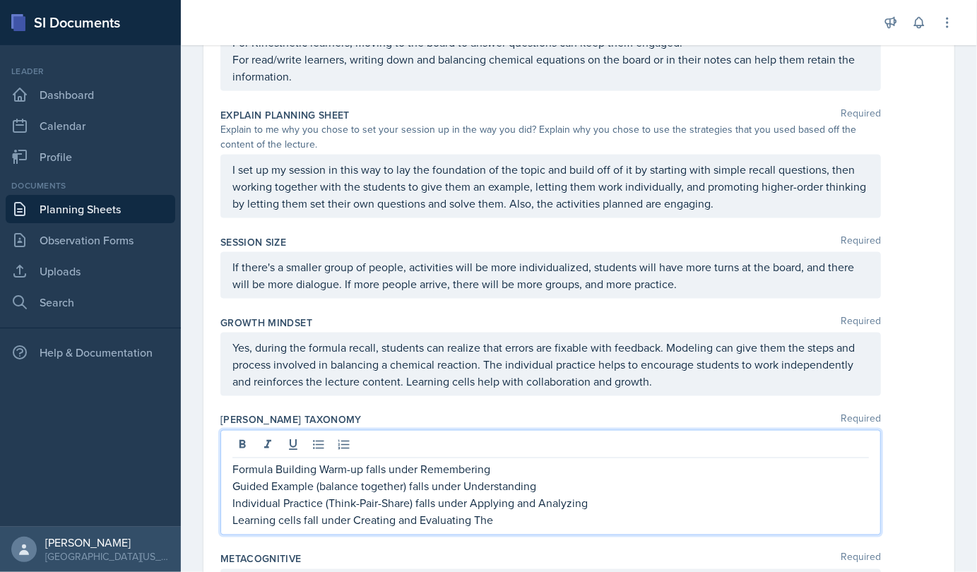
click at [498, 512] on p "Learning cells fall under Creating and Evaluating The" at bounding box center [550, 520] width 636 height 17
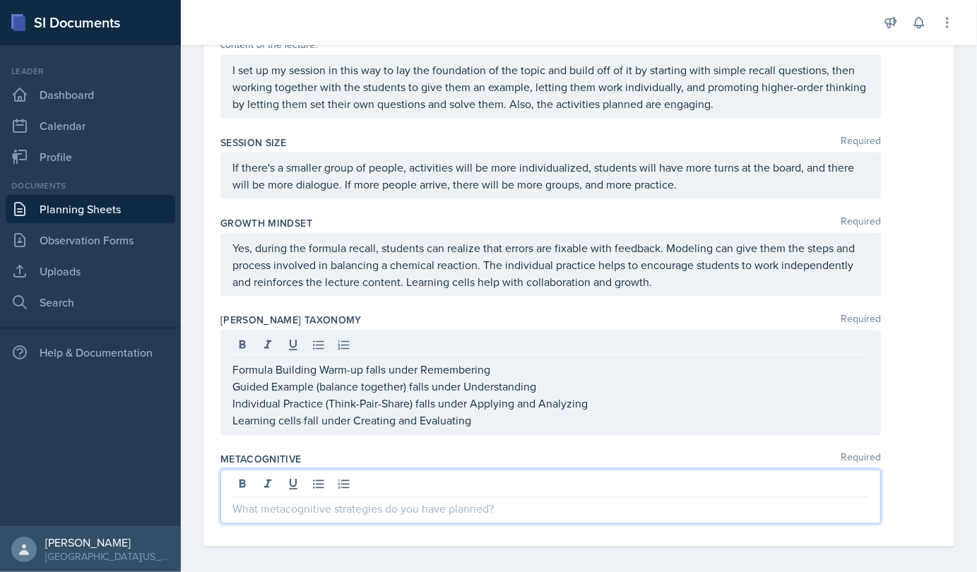
click at [417, 501] on p at bounding box center [550, 509] width 636 height 17
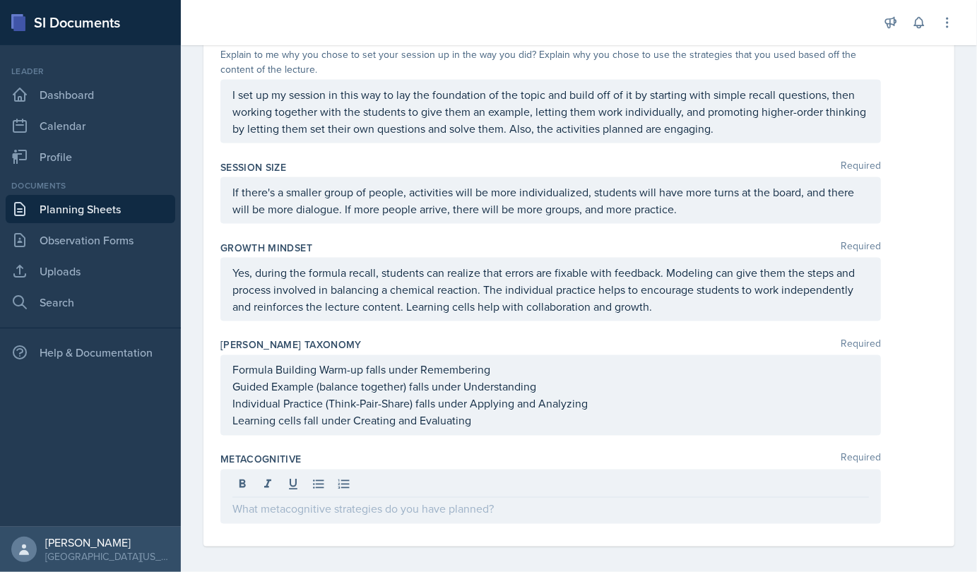
click at [348, 513] on div at bounding box center [550, 497] width 660 height 54
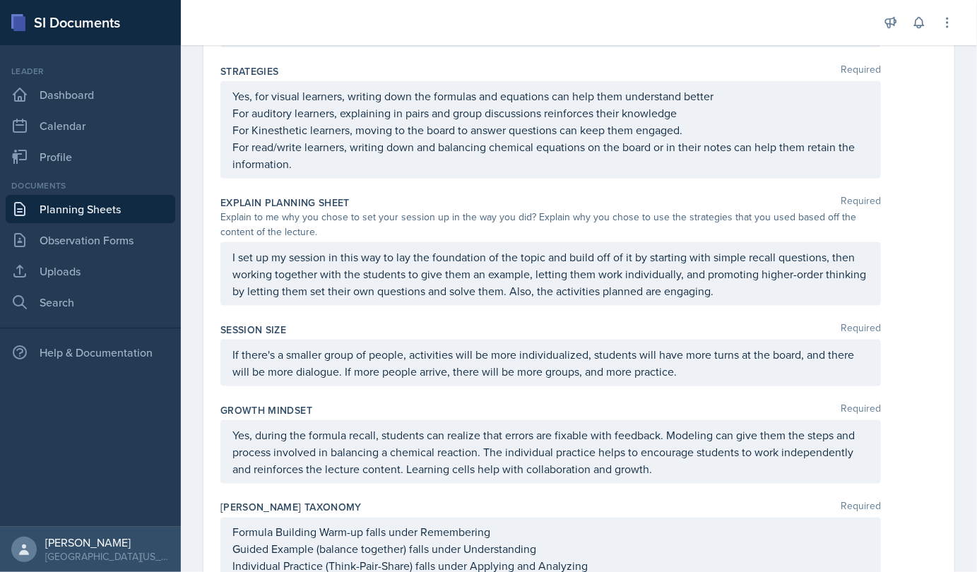
scroll to position [1179, 0]
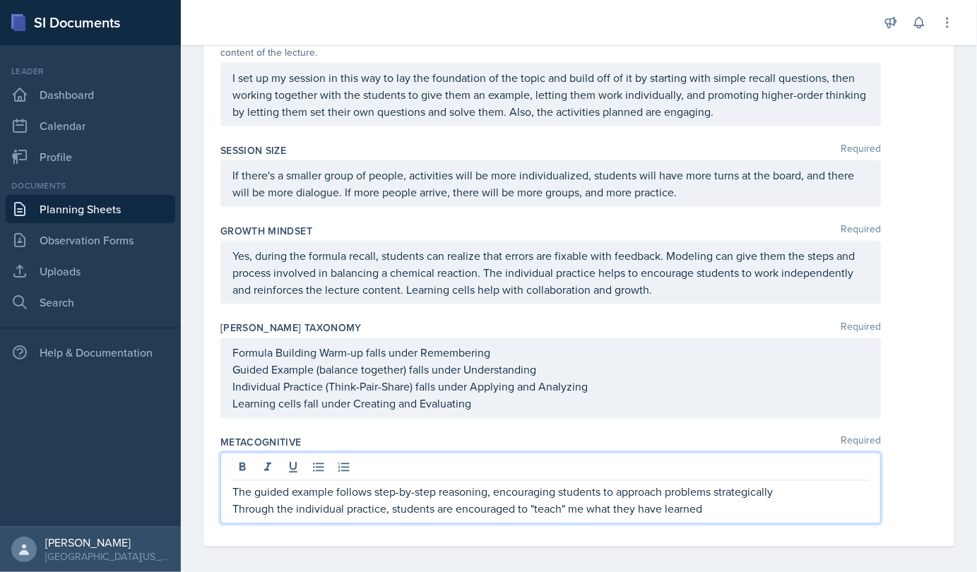
click at [707, 501] on p "Through the individual practice, students are encouraged to "teach" me what the…" at bounding box center [550, 509] width 636 height 17
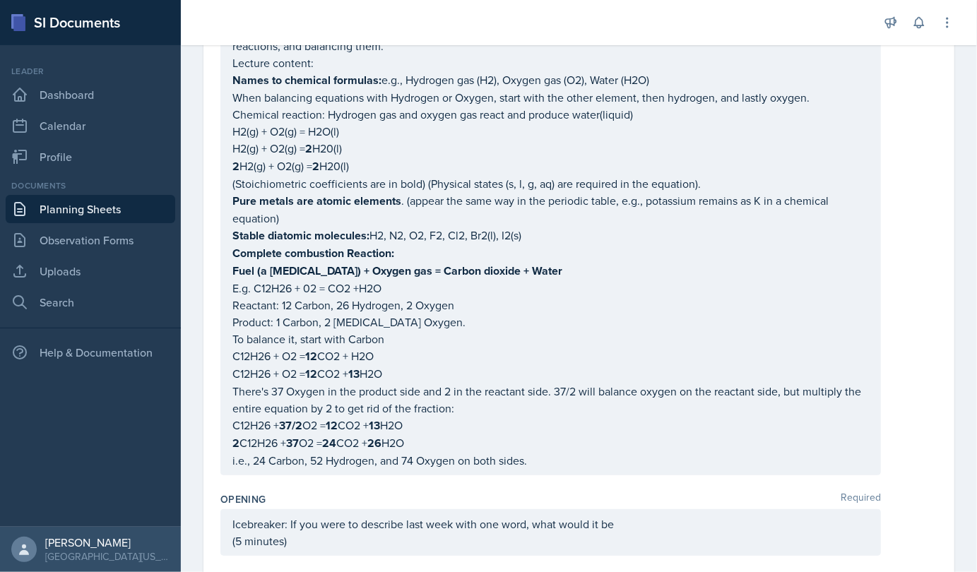
scroll to position [1, 0]
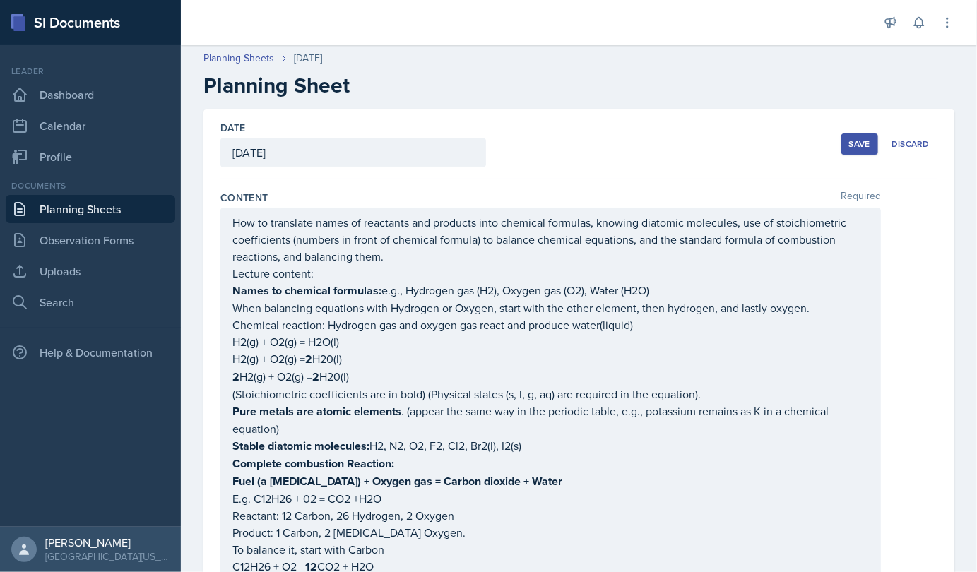
click at [841, 145] on button "Save" at bounding box center [859, 143] width 37 height 21
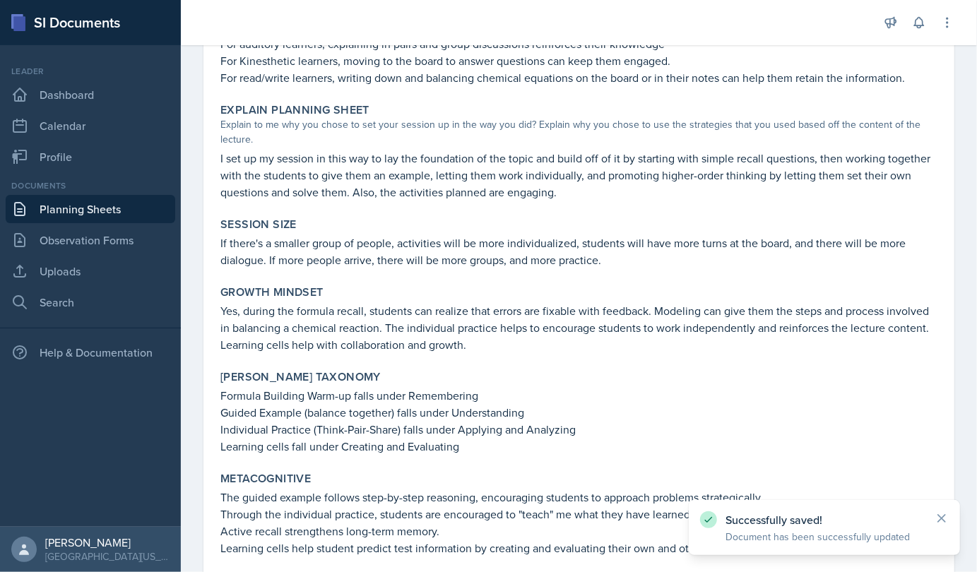
scroll to position [1032, 0]
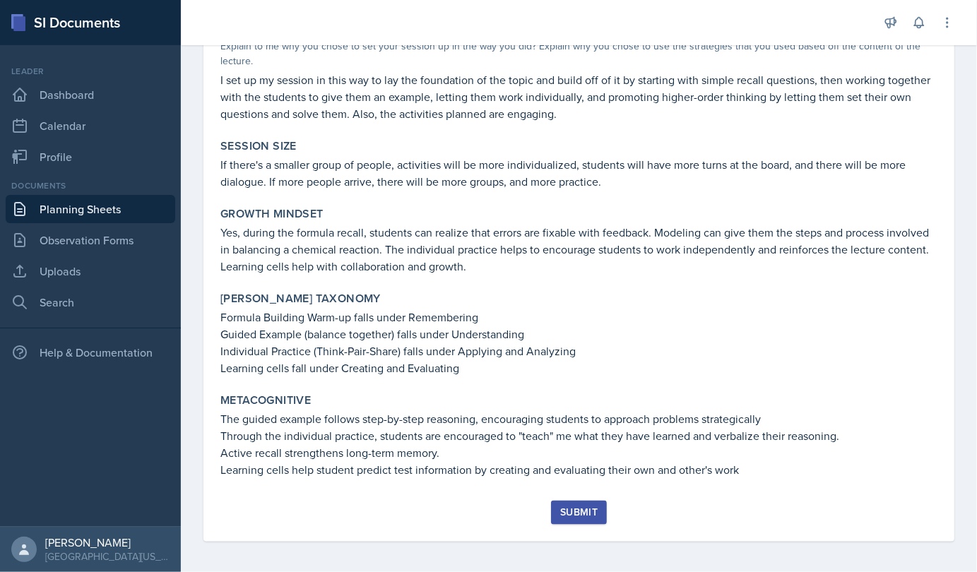
click at [569, 510] on div "Submit" at bounding box center [578, 512] width 37 height 11
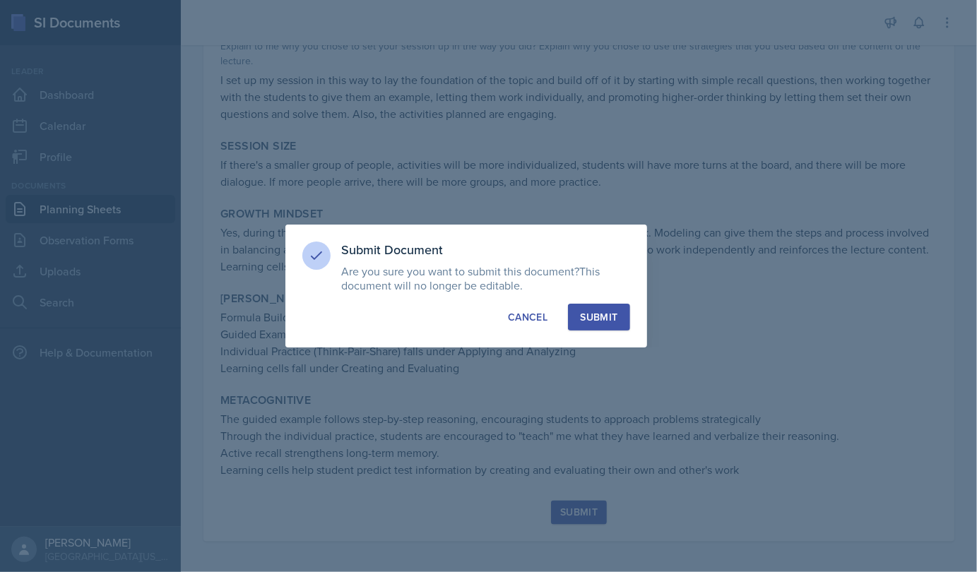
click at [603, 315] on div "Submit" at bounding box center [598, 317] width 37 height 14
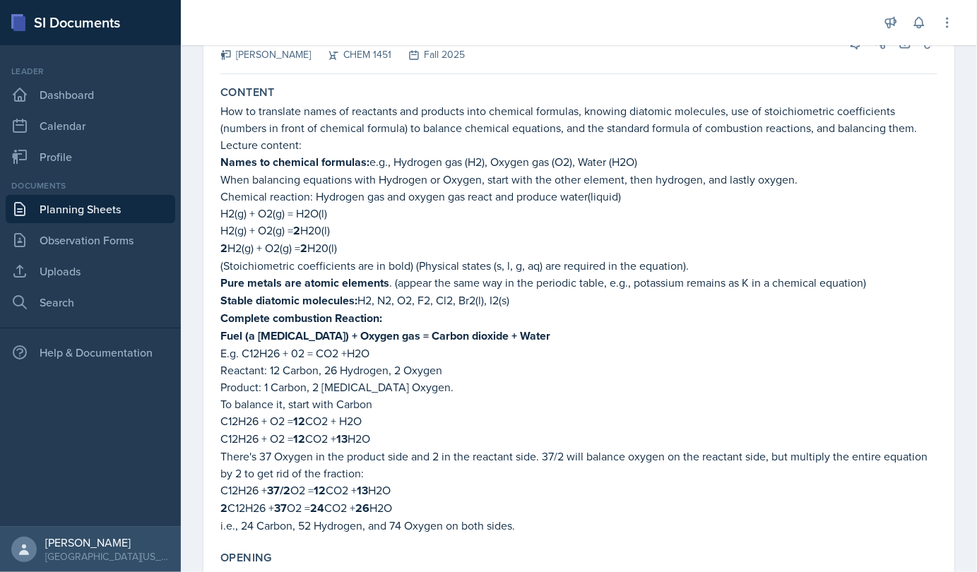
scroll to position [0, 0]
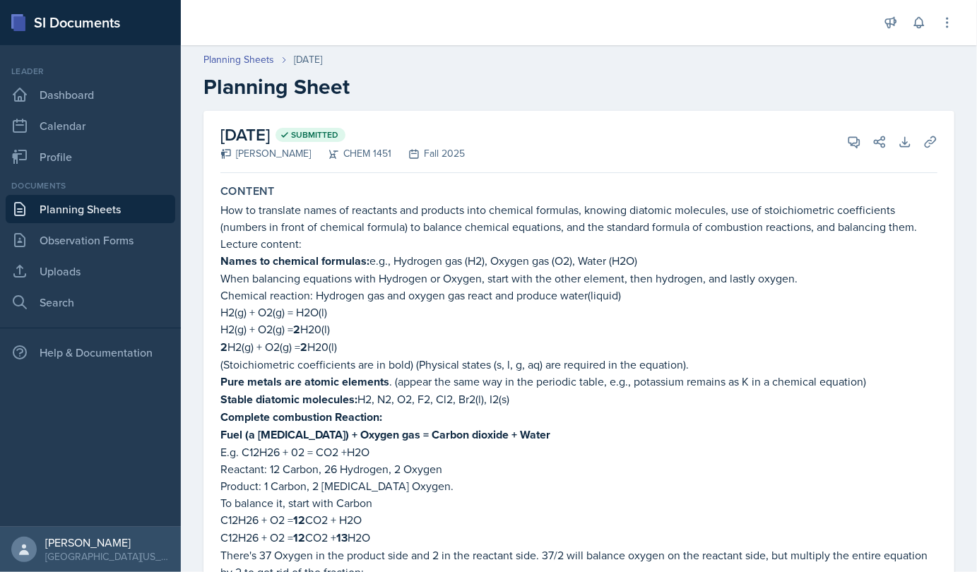
click at [56, 206] on link "Planning Sheets" at bounding box center [90, 209] width 169 height 28
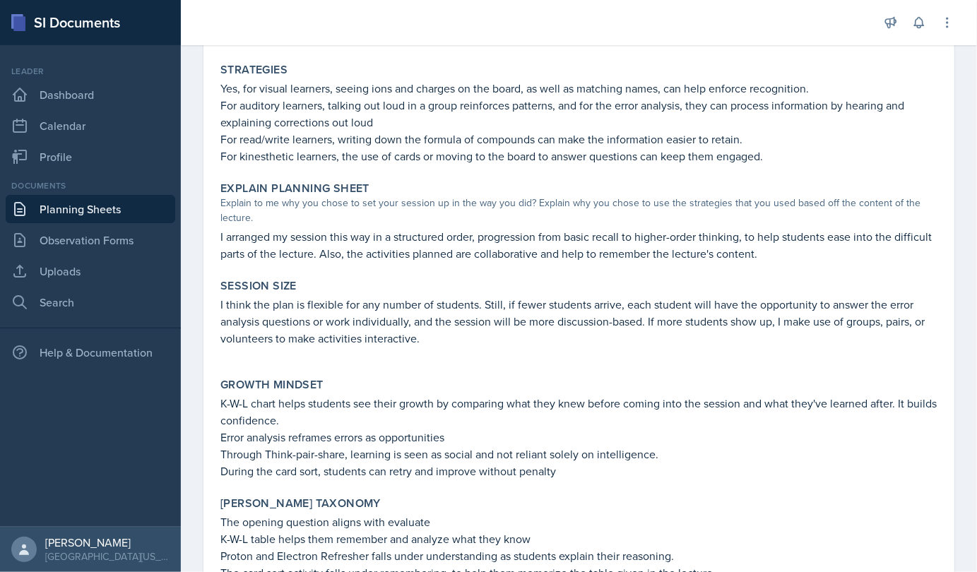
scroll to position [631, 0]
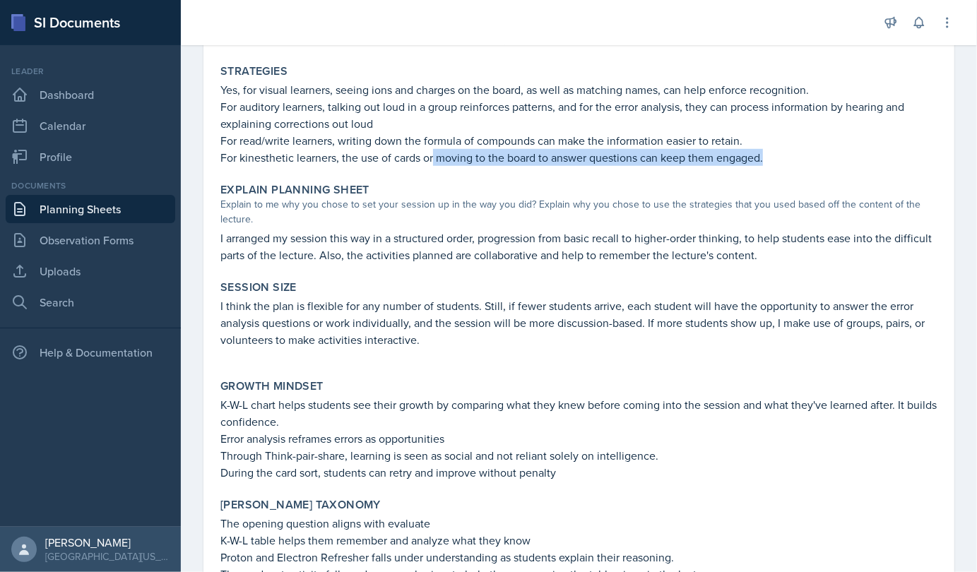
drag, startPoint x: 435, startPoint y: 155, endPoint x: 816, endPoint y: 158, distance: 381.4
click at [816, 158] on p "For kinesthetic learners, the use of cards or moving to the board to answer que…" at bounding box center [578, 157] width 717 height 17
drag, startPoint x: 816, startPoint y: 158, endPoint x: 730, endPoint y: 158, distance: 86.2
copy p "moving to the board to answer questions can keep them engaged."
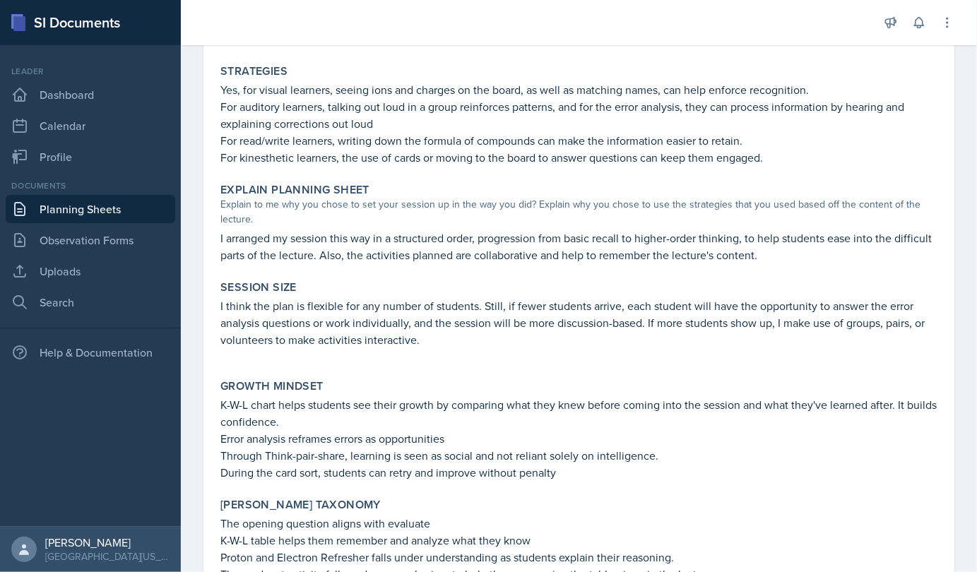
click at [495, 280] on div "Session Size" at bounding box center [578, 287] width 717 height 14
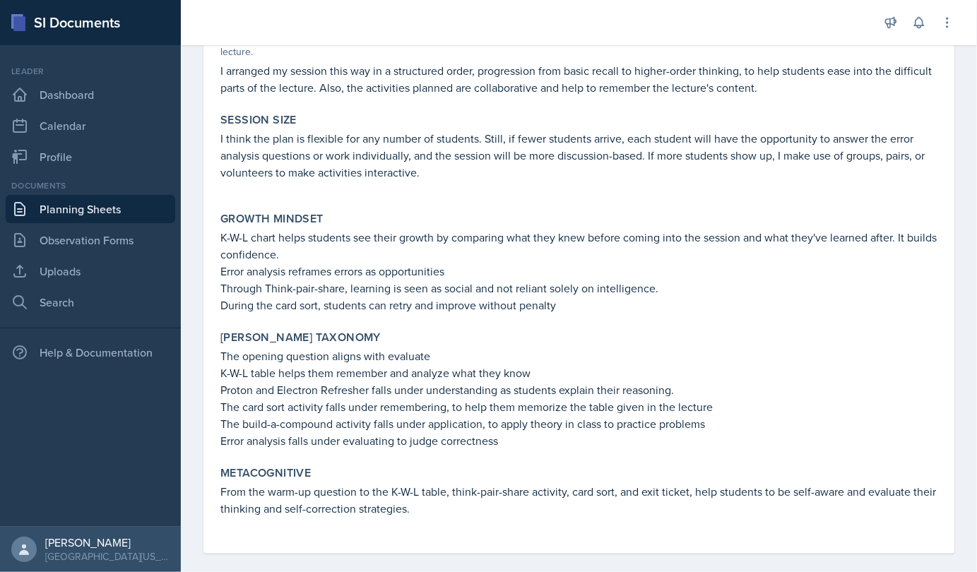
scroll to position [799, 0]
